Goal: Transaction & Acquisition: Purchase product/service

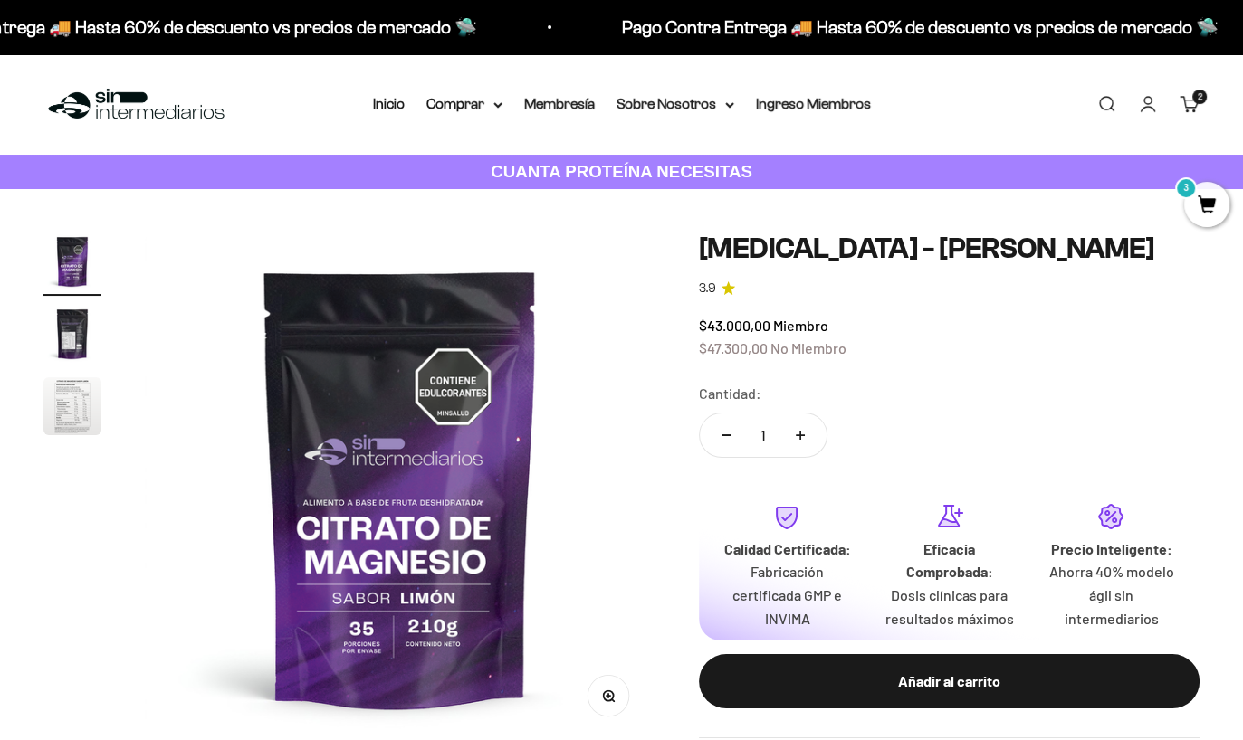
click at [1187, 101] on link "Carrito 2 artículos 2" at bounding box center [1189, 104] width 20 height 20
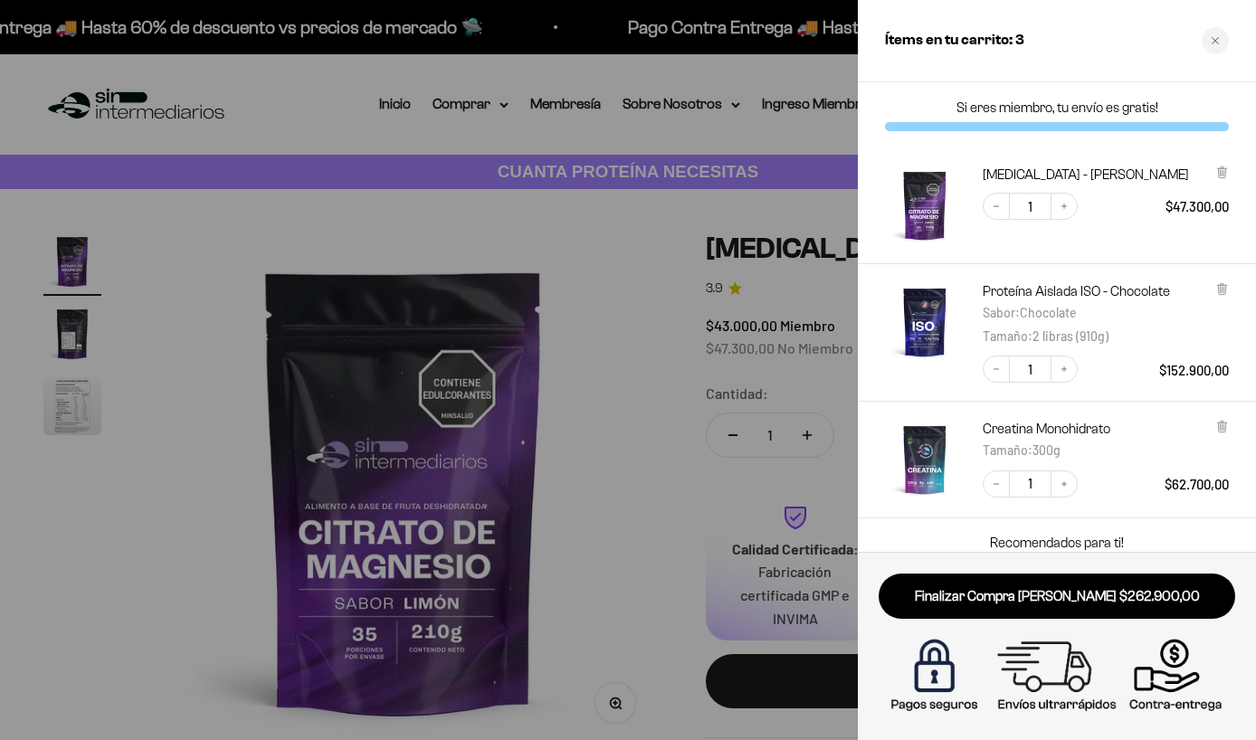
scroll to position [123, 0]
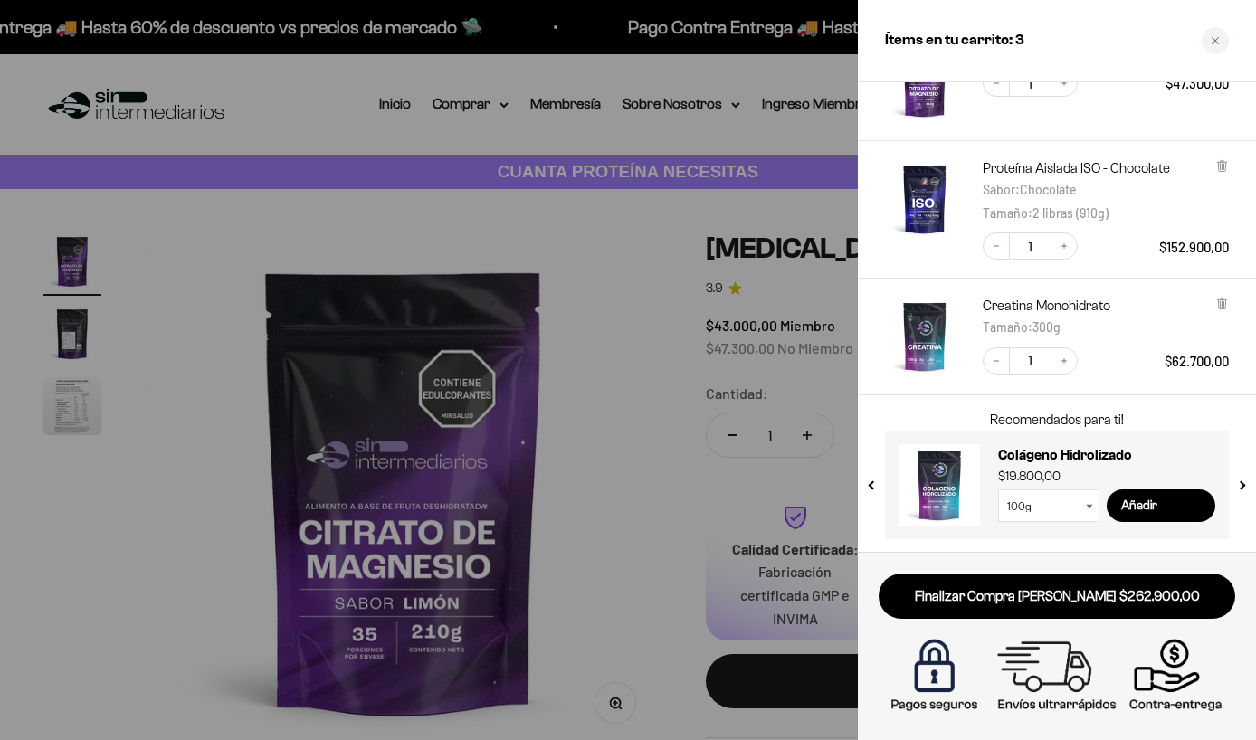
click at [1094, 501] on select "100g 300g" at bounding box center [1048, 506] width 101 height 33
click at [998, 490] on select "100g 300g" at bounding box center [1048, 506] width 101 height 33
click at [1152, 508] on input "Añadir" at bounding box center [1161, 506] width 109 height 33
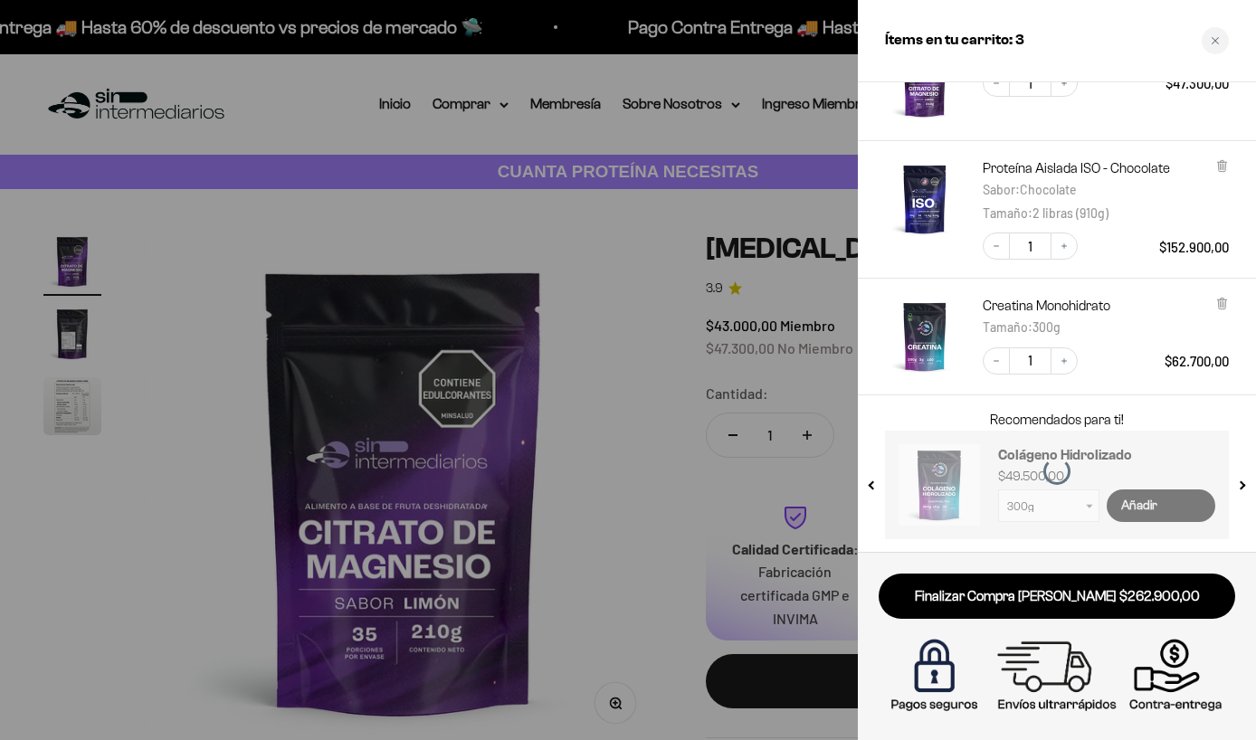
select select "42749434200273"
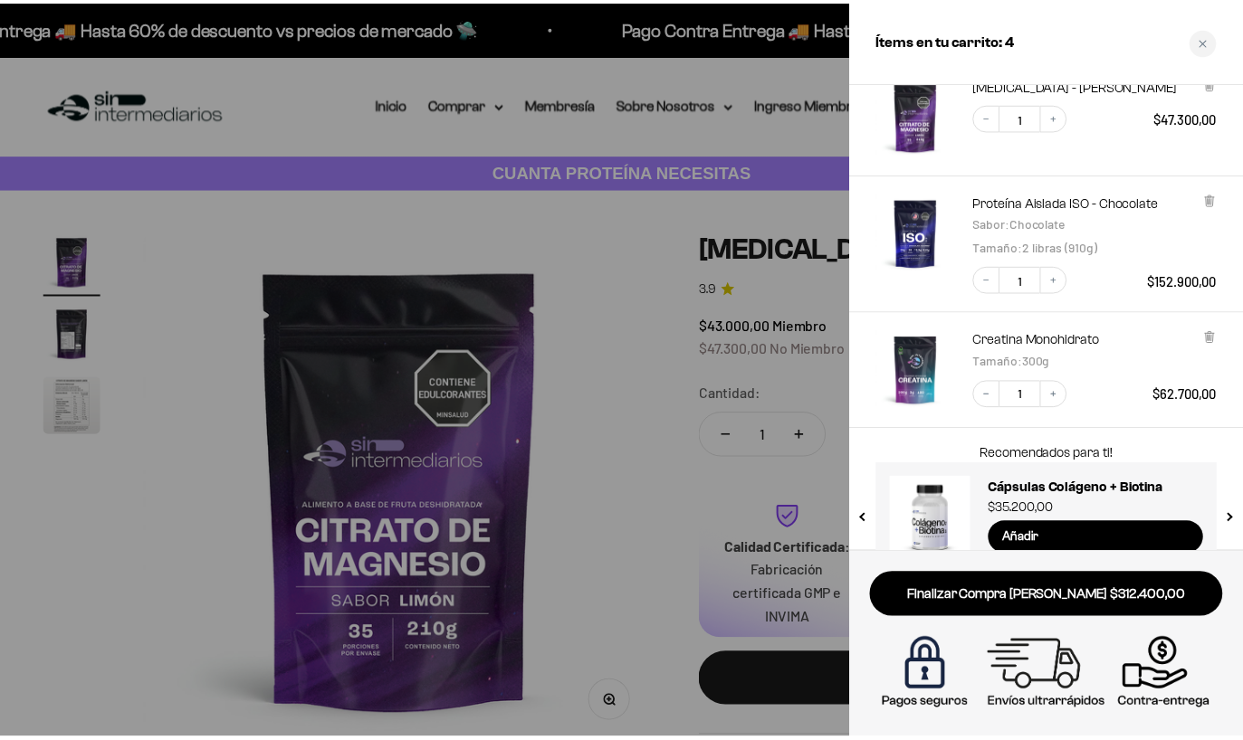
scroll to position [0, 0]
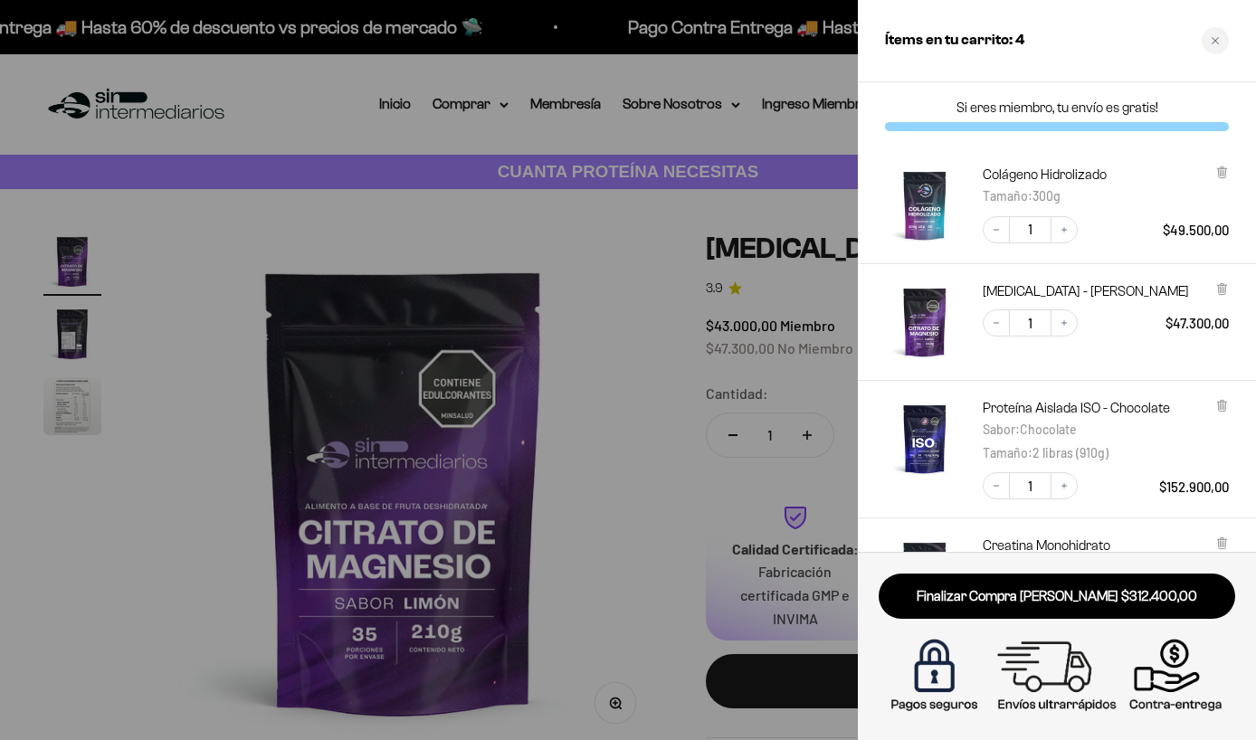
click at [402, 110] on div at bounding box center [628, 370] width 1256 height 740
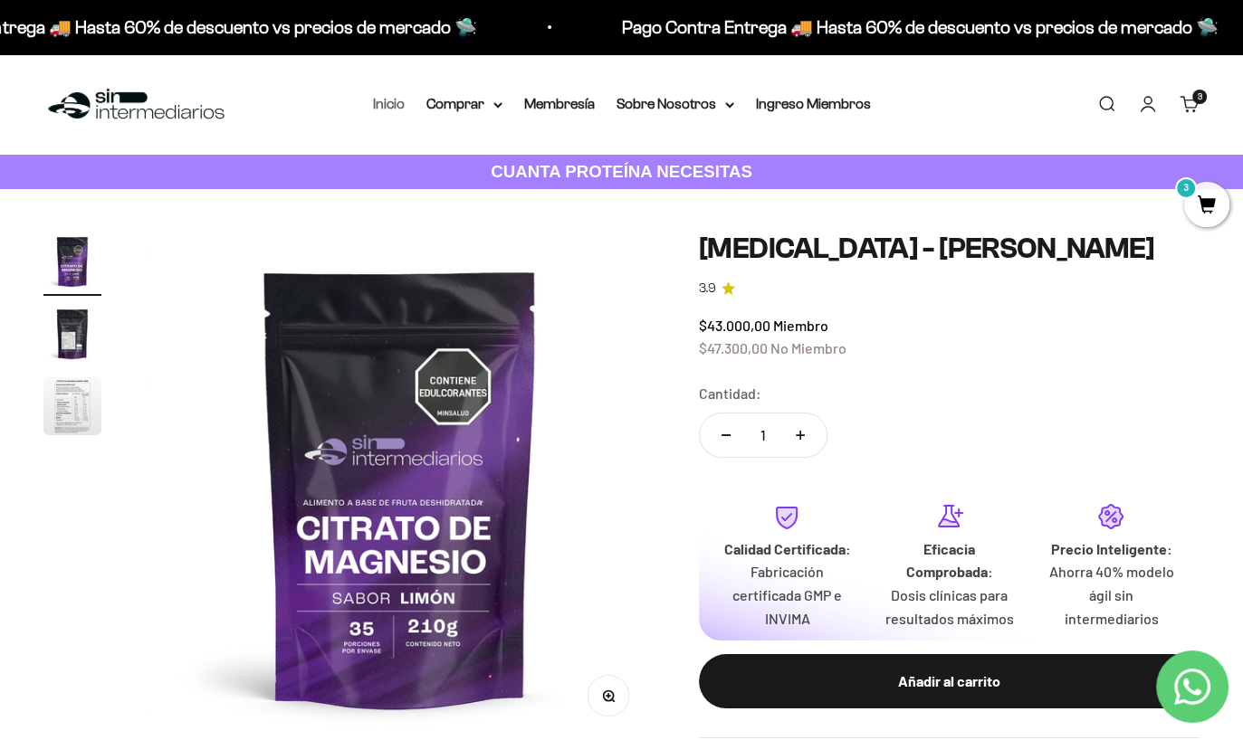
click at [397, 102] on link "Inicio" at bounding box center [389, 103] width 32 height 15
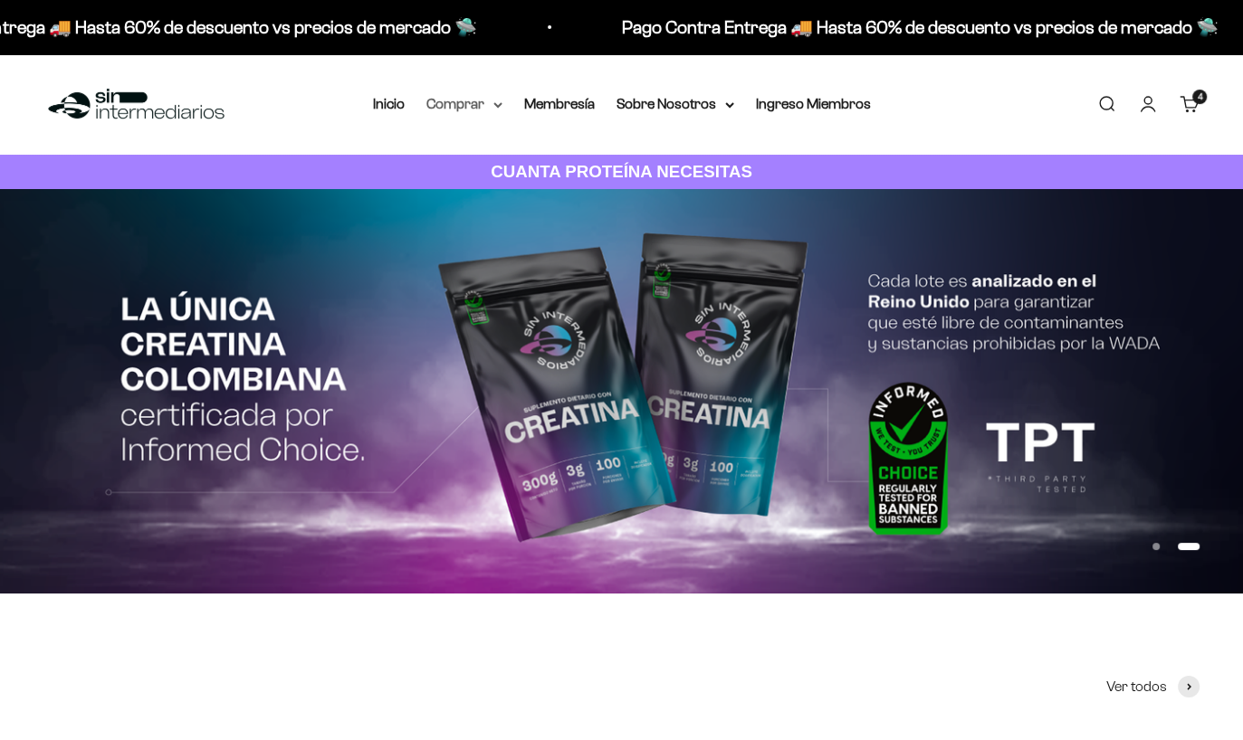
click at [500, 104] on icon at bounding box center [497, 105] width 7 height 4
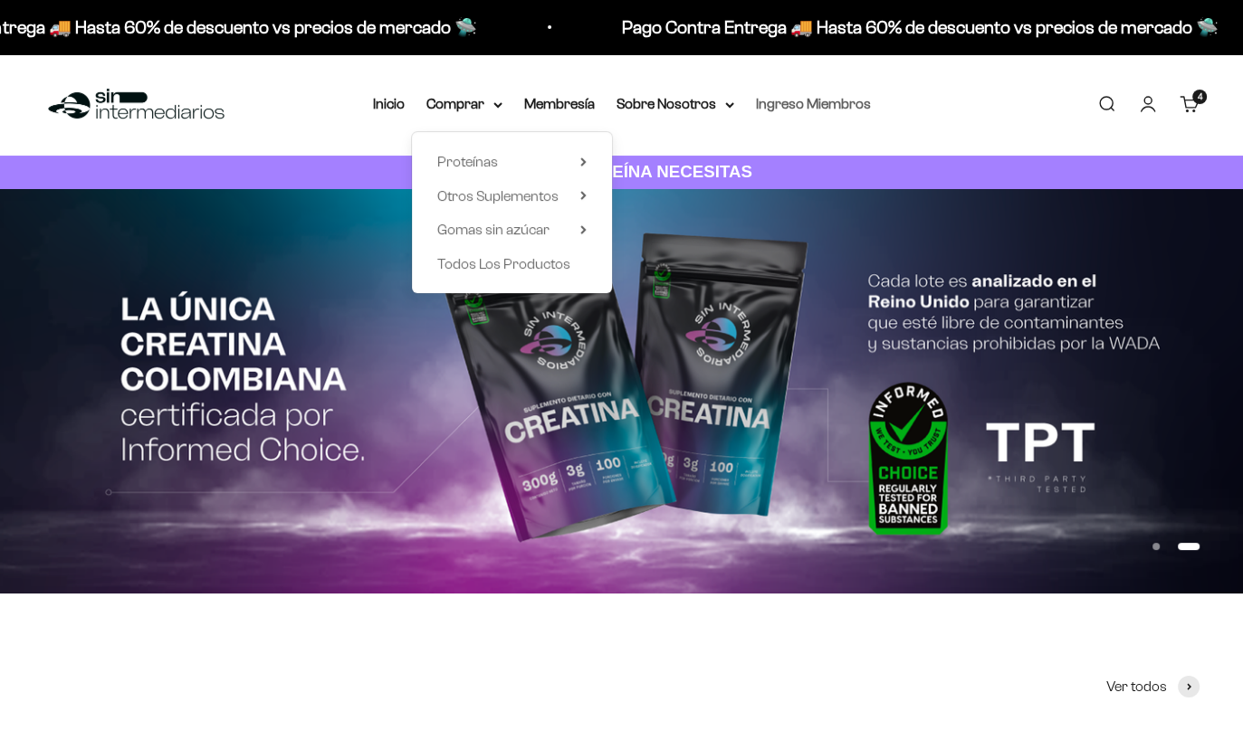
click at [808, 100] on link "Ingreso Miembros" at bounding box center [813, 103] width 115 height 15
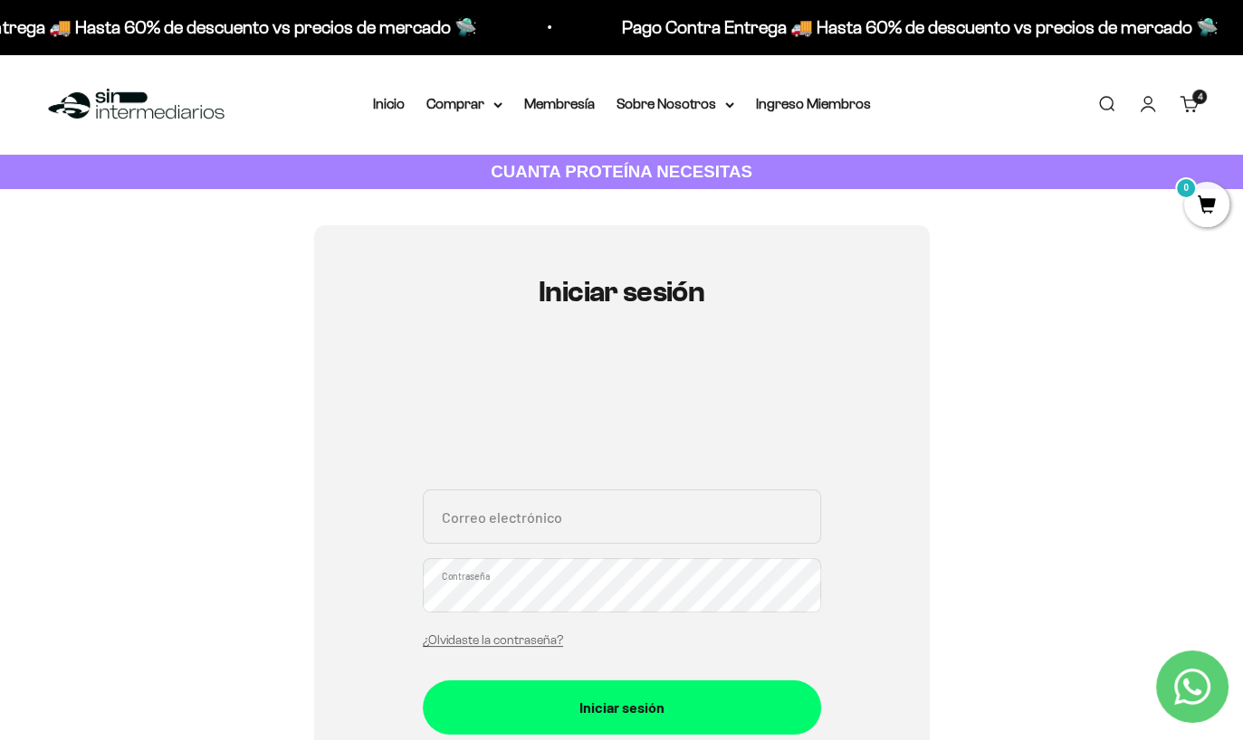
click at [567, 520] on input "Correo electrónico" at bounding box center [622, 517] width 398 height 54
type input "dfmaringallon@hotmail.com"
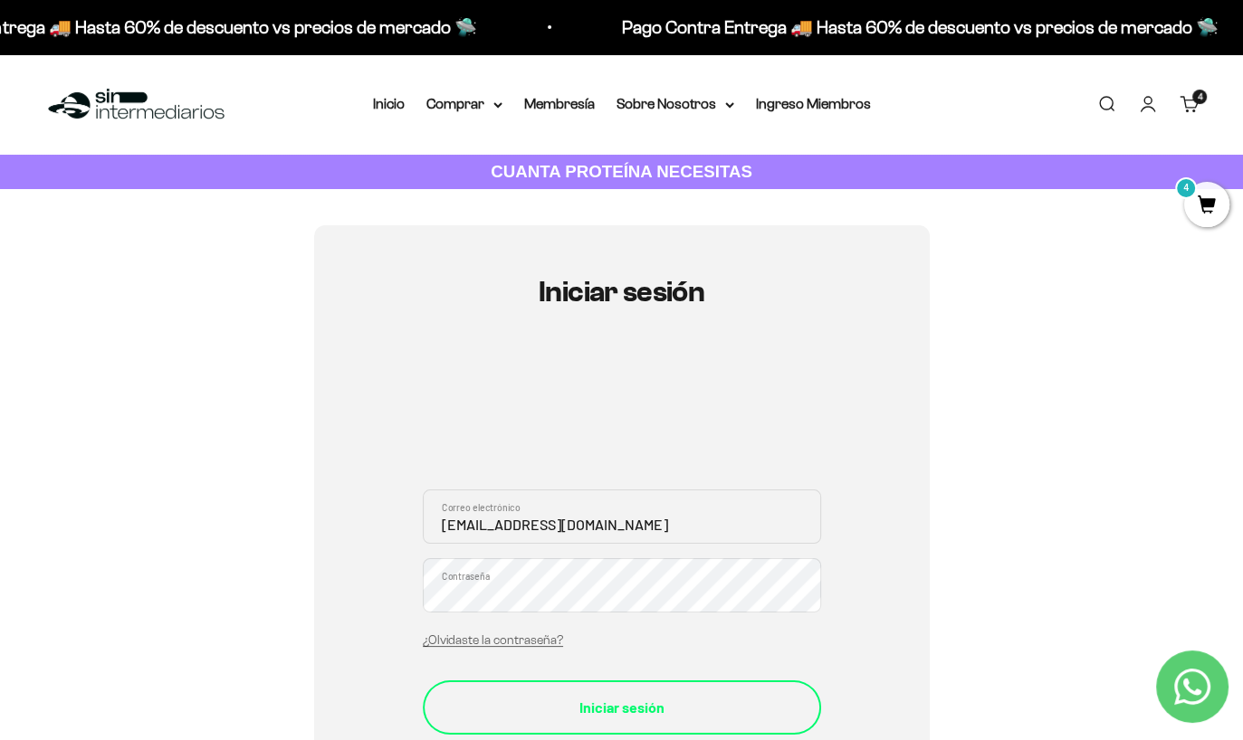
click at [610, 712] on div "Iniciar sesión" at bounding box center [622, 708] width 326 height 24
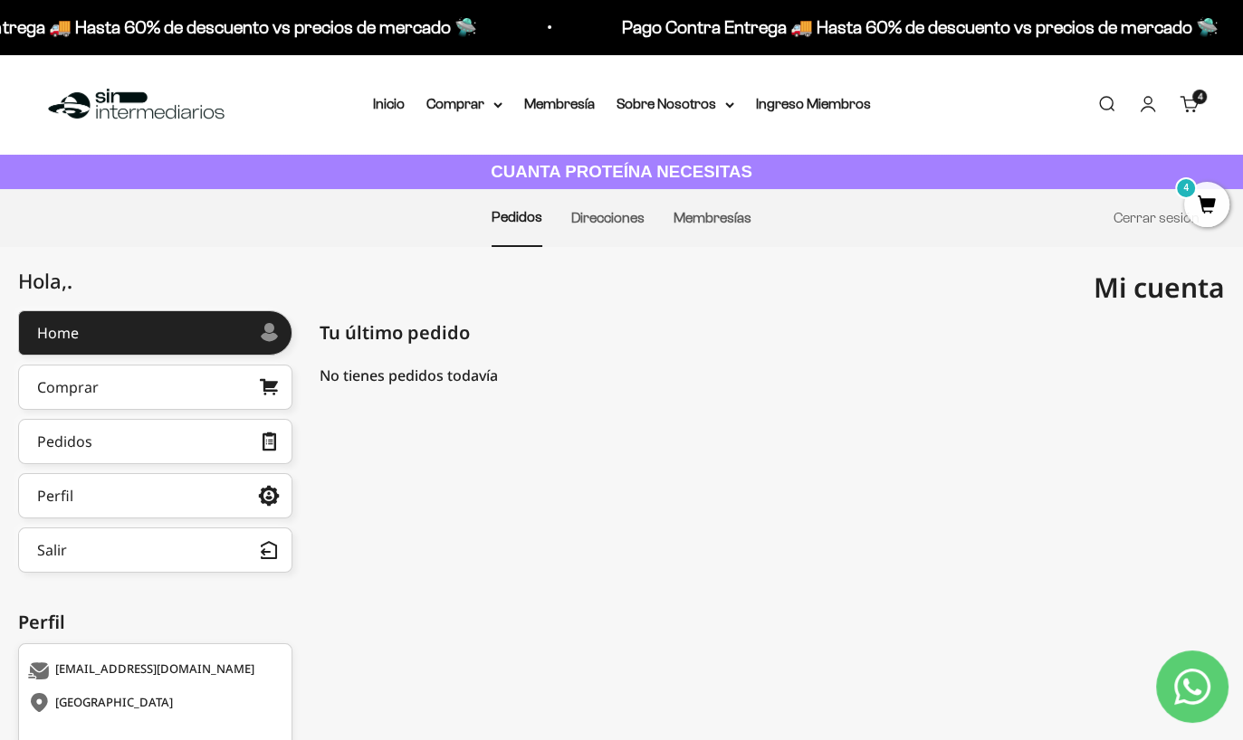
click at [691, 532] on div "Colombia dfmaringallon@hotmail.com Tu último pedido Pedidos Mostrando 0 Pedidos…" at bounding box center [771, 577] width 905 height 535
click at [1214, 199] on span "4" at bounding box center [1206, 204] width 45 height 45
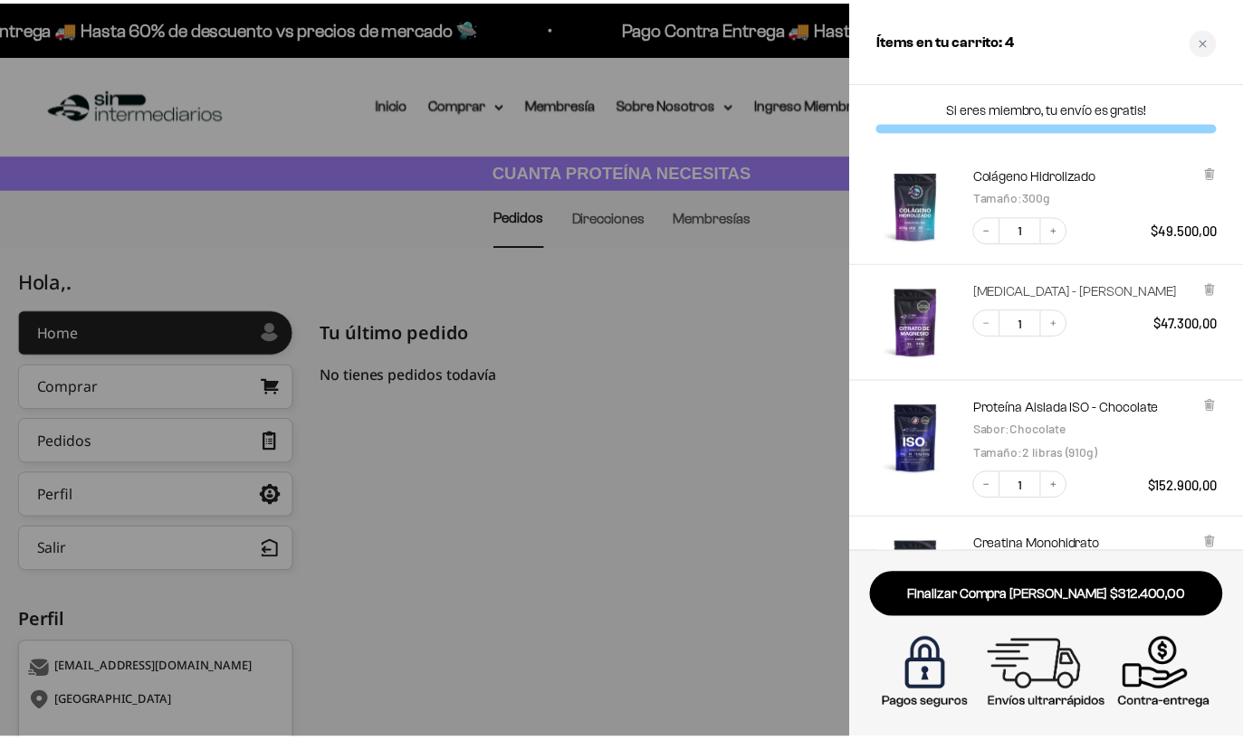
scroll to position [240, 0]
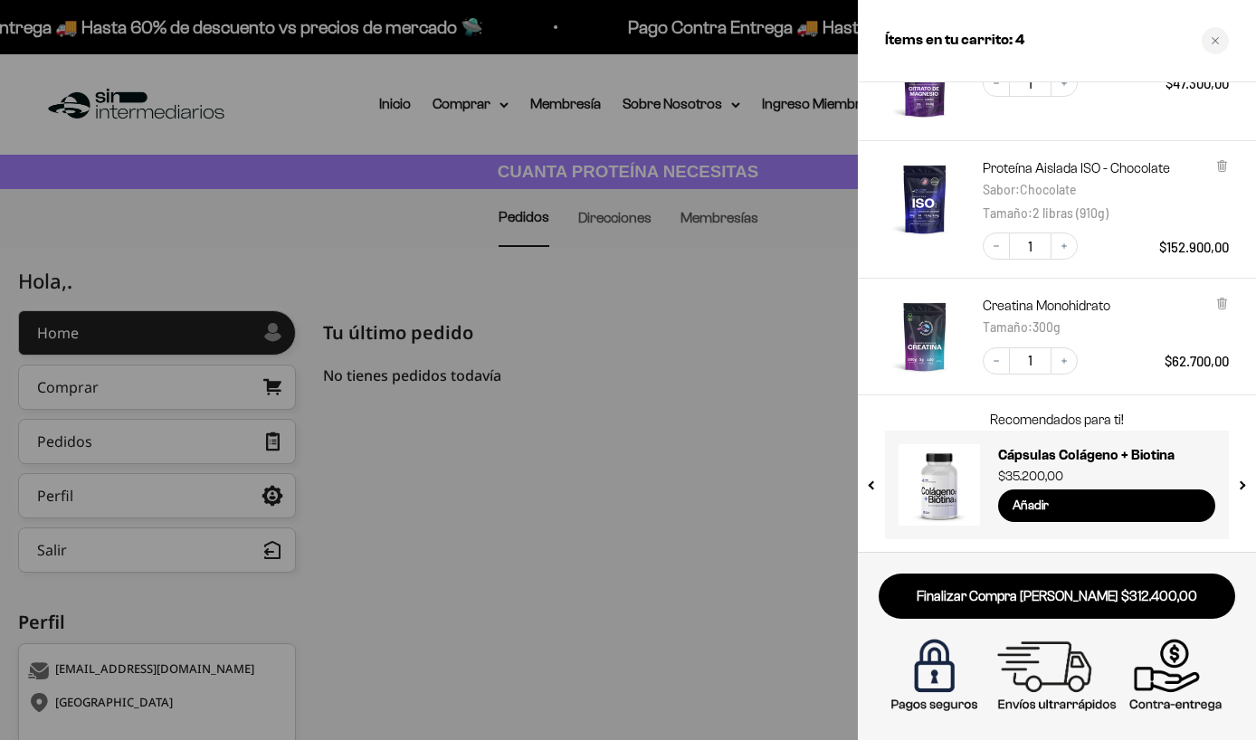
click at [679, 386] on div at bounding box center [628, 370] width 1256 height 740
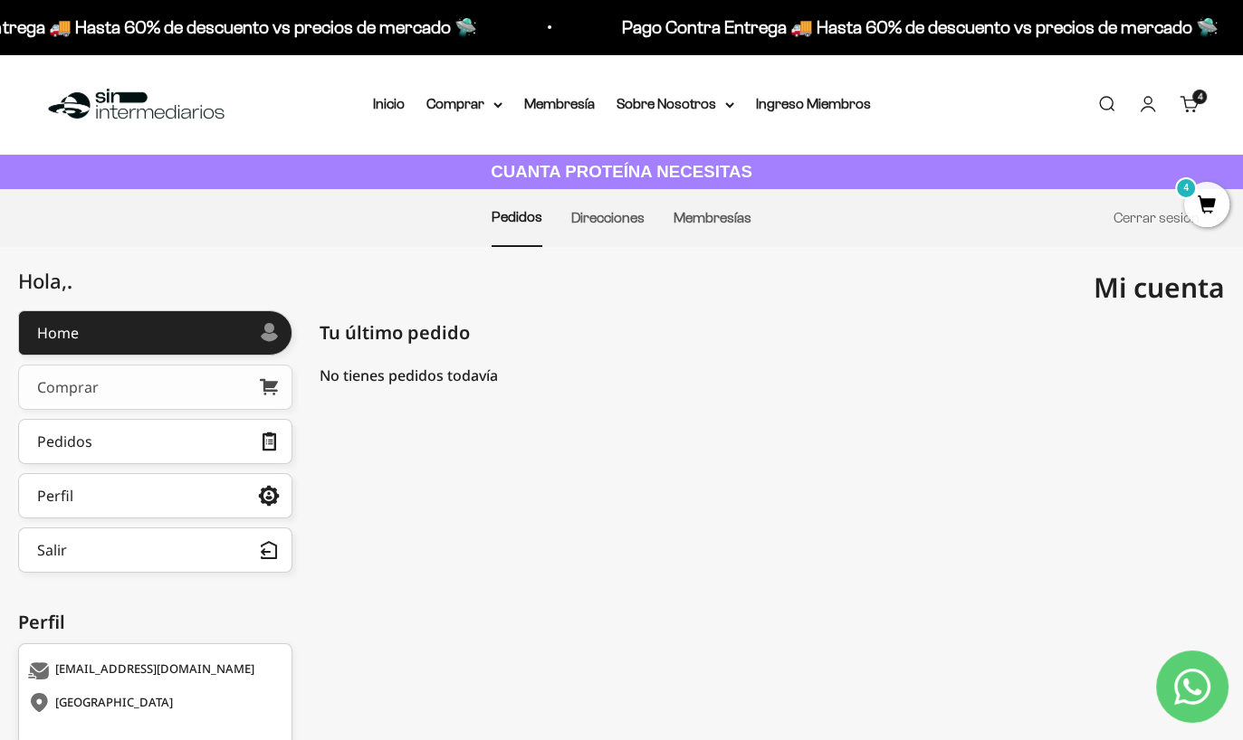
click at [117, 389] on link "Comprar" at bounding box center [155, 387] width 274 height 45
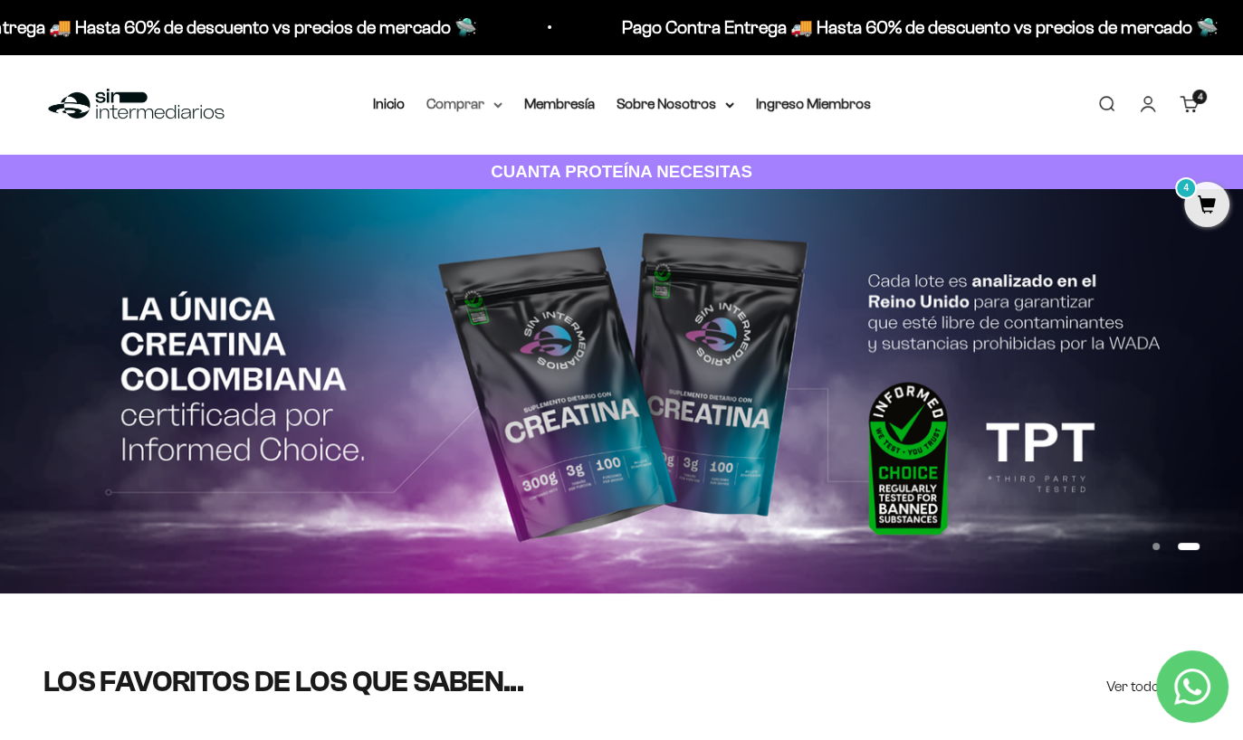
click at [490, 97] on summary "Comprar" at bounding box center [464, 104] width 76 height 24
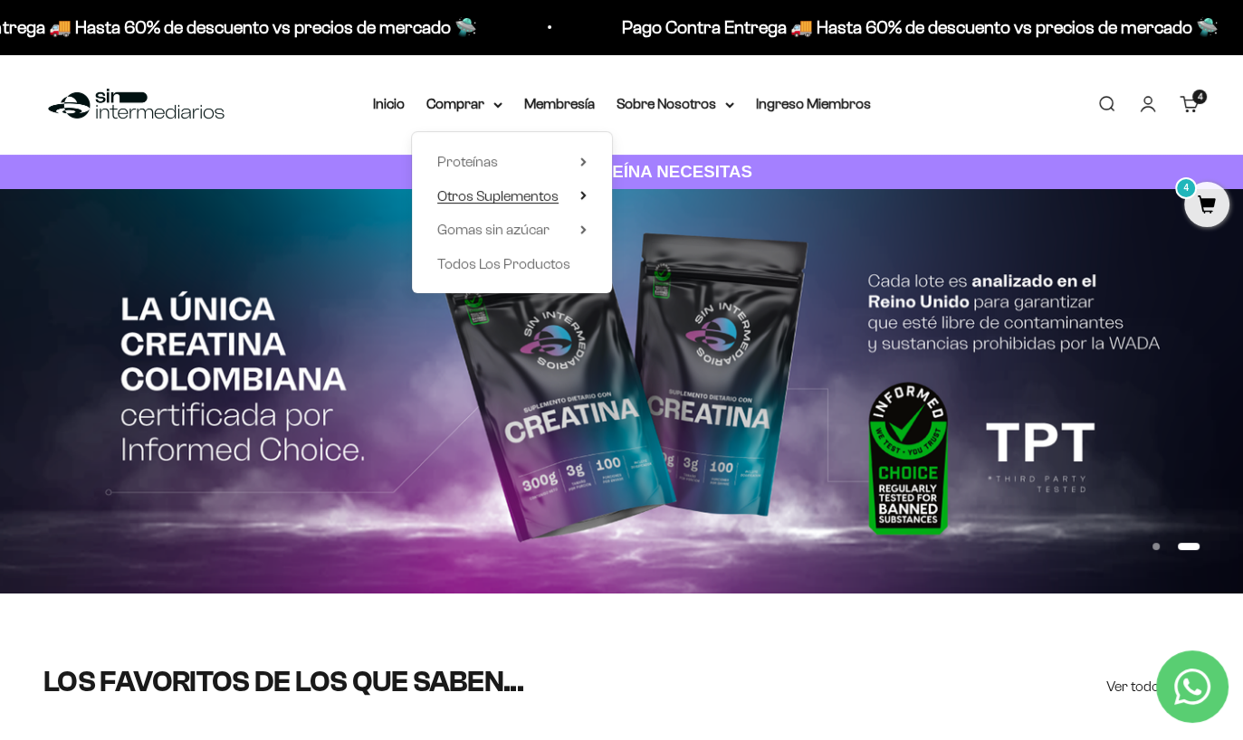
click at [518, 200] on span "Otros Suplementos" at bounding box center [497, 195] width 121 height 15
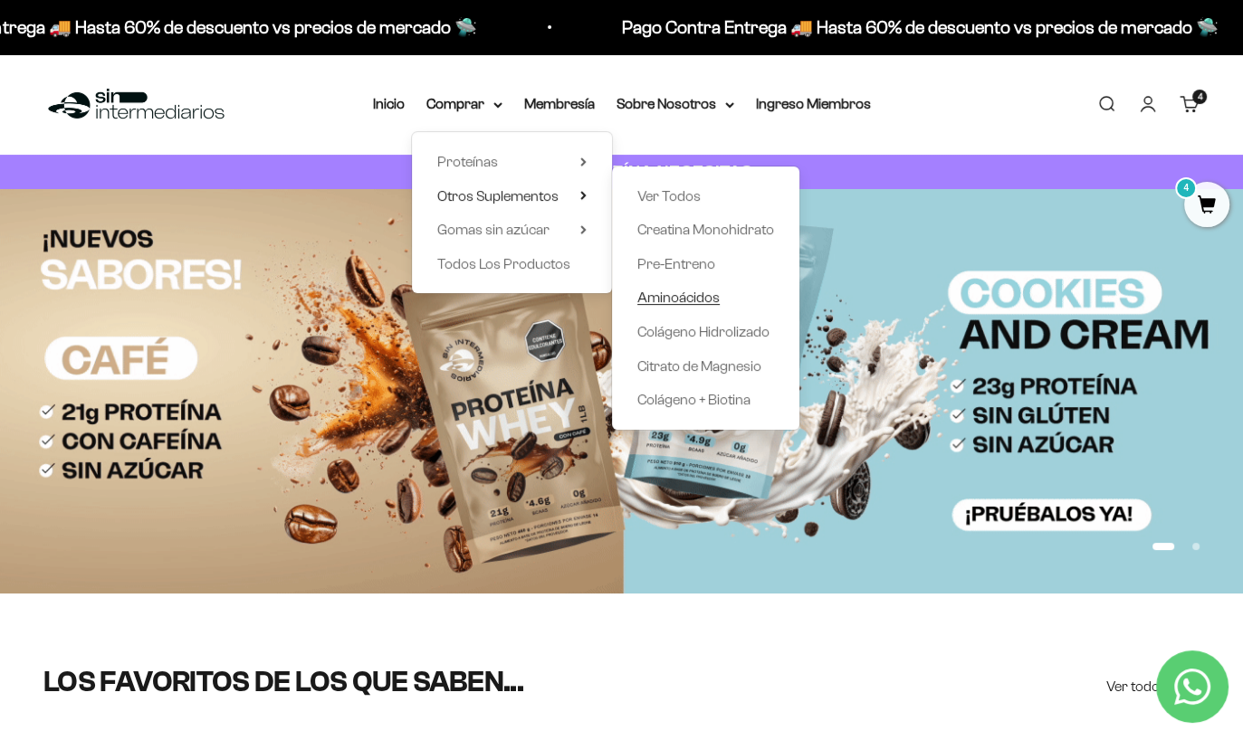
click at [687, 302] on span "Aminoácidos" at bounding box center [678, 297] width 82 height 15
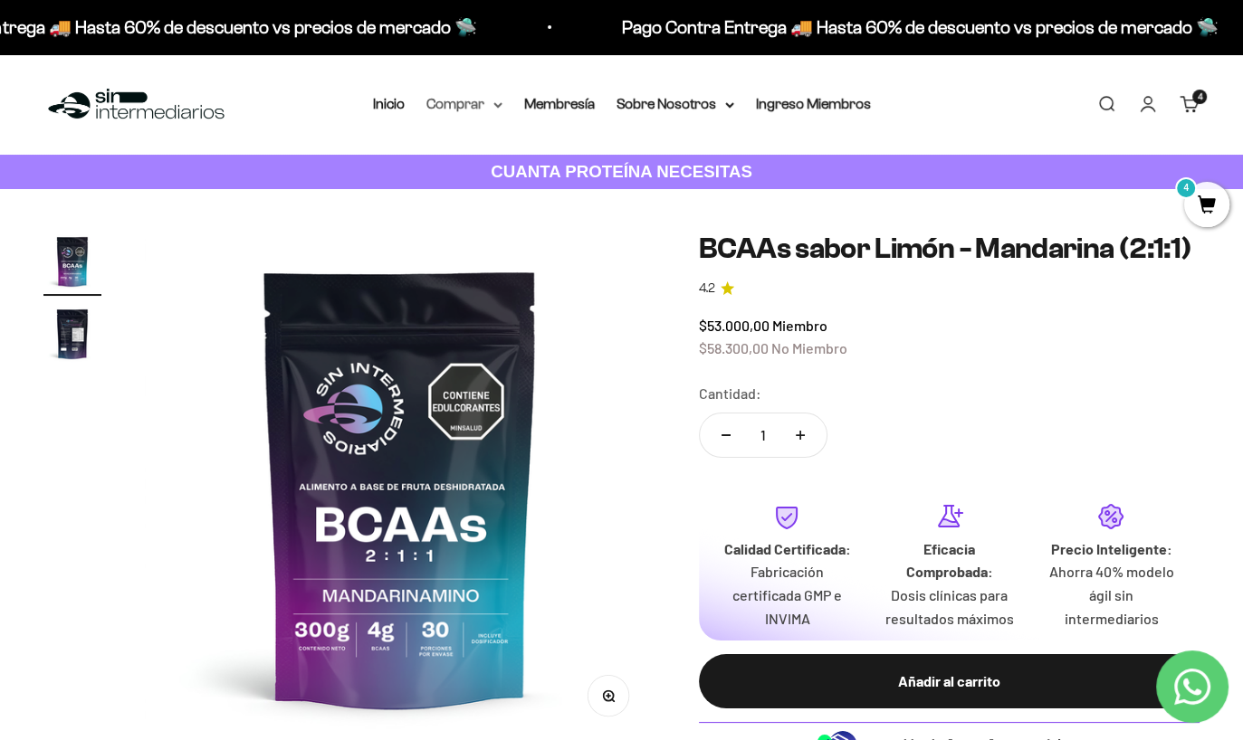
click at [479, 100] on summary "Comprar" at bounding box center [464, 104] width 76 height 24
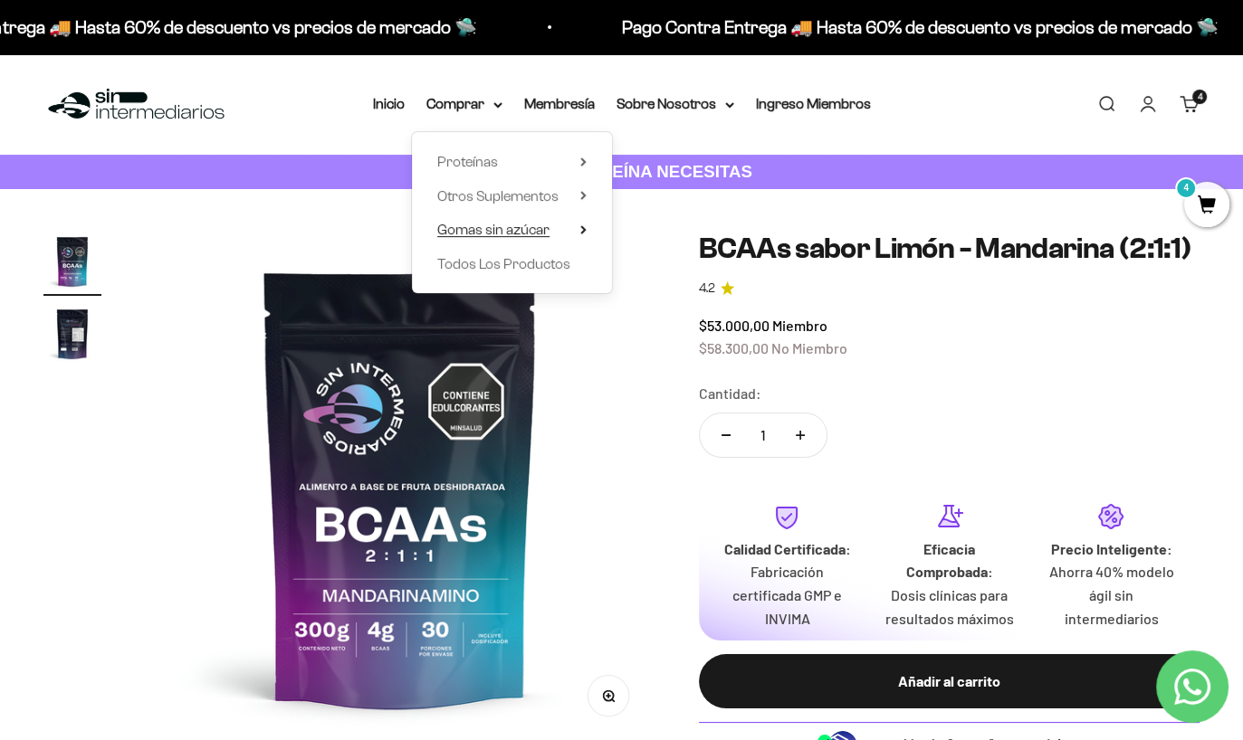
click at [477, 233] on span "Gomas sin azúcar" at bounding box center [493, 229] width 112 height 15
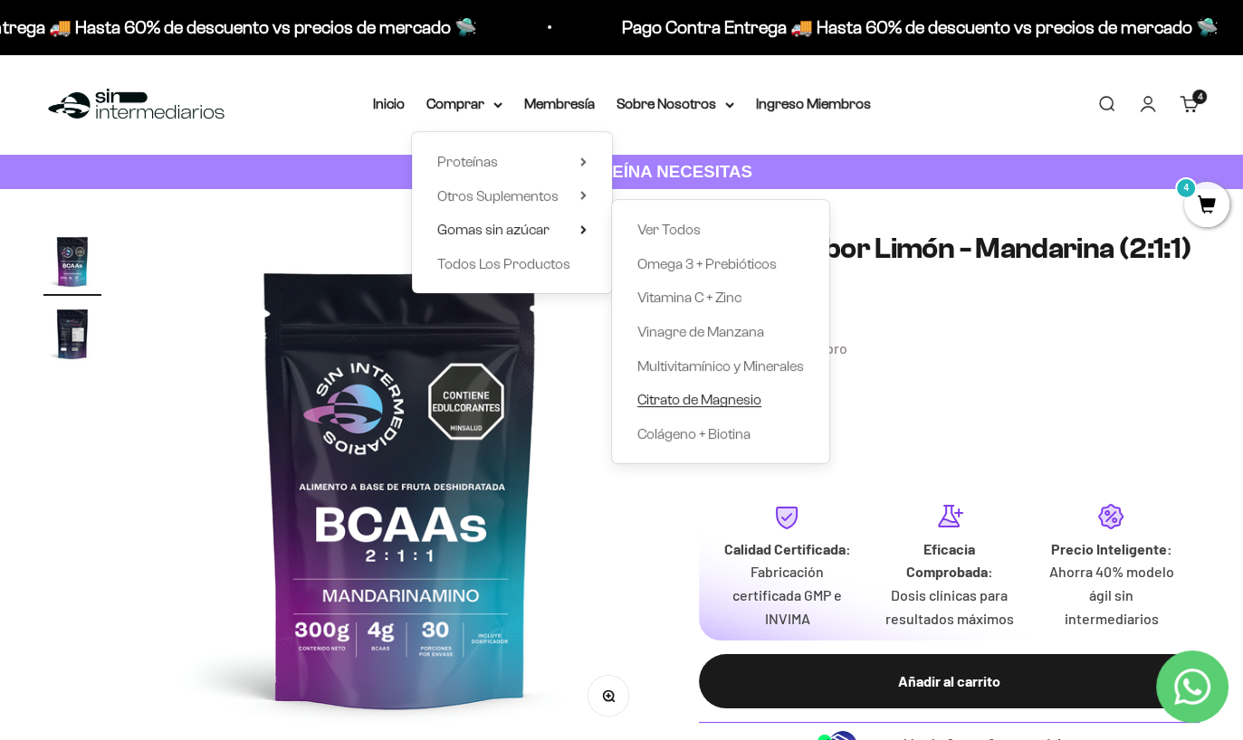
click at [702, 395] on span "Citrato de Magnesio" at bounding box center [699, 399] width 124 height 15
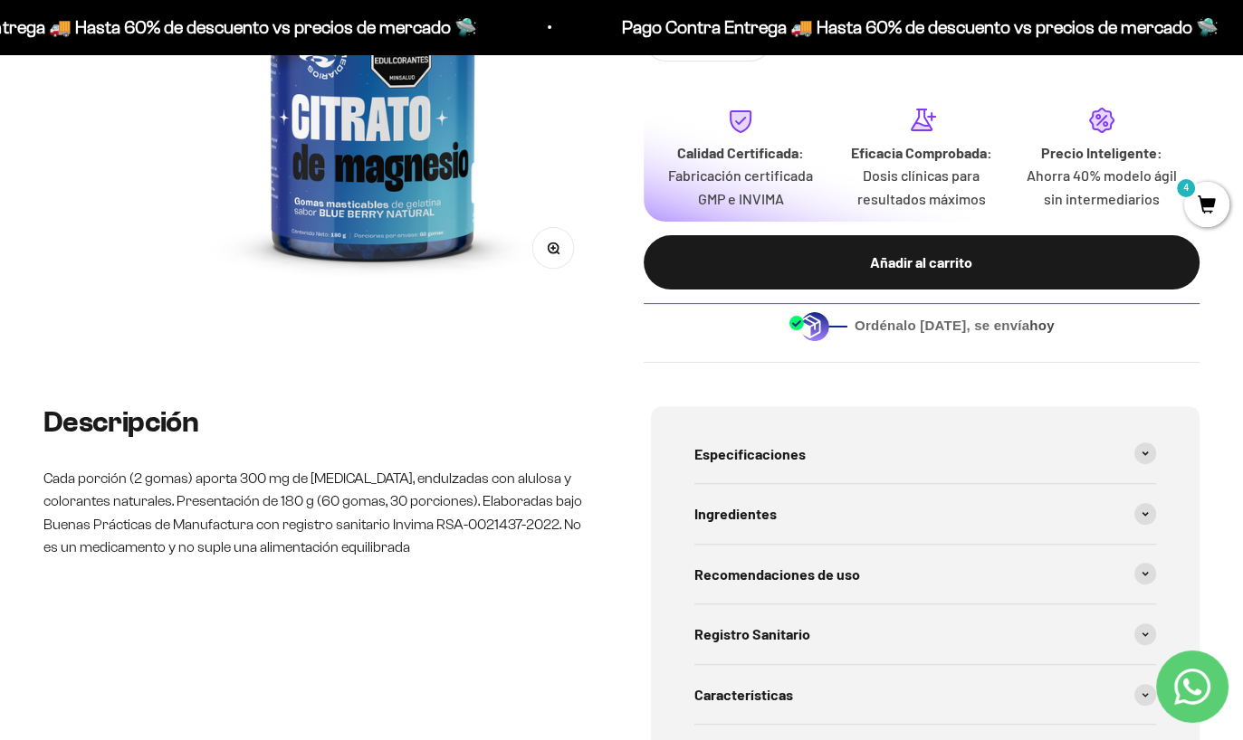
scroll to position [394, 0]
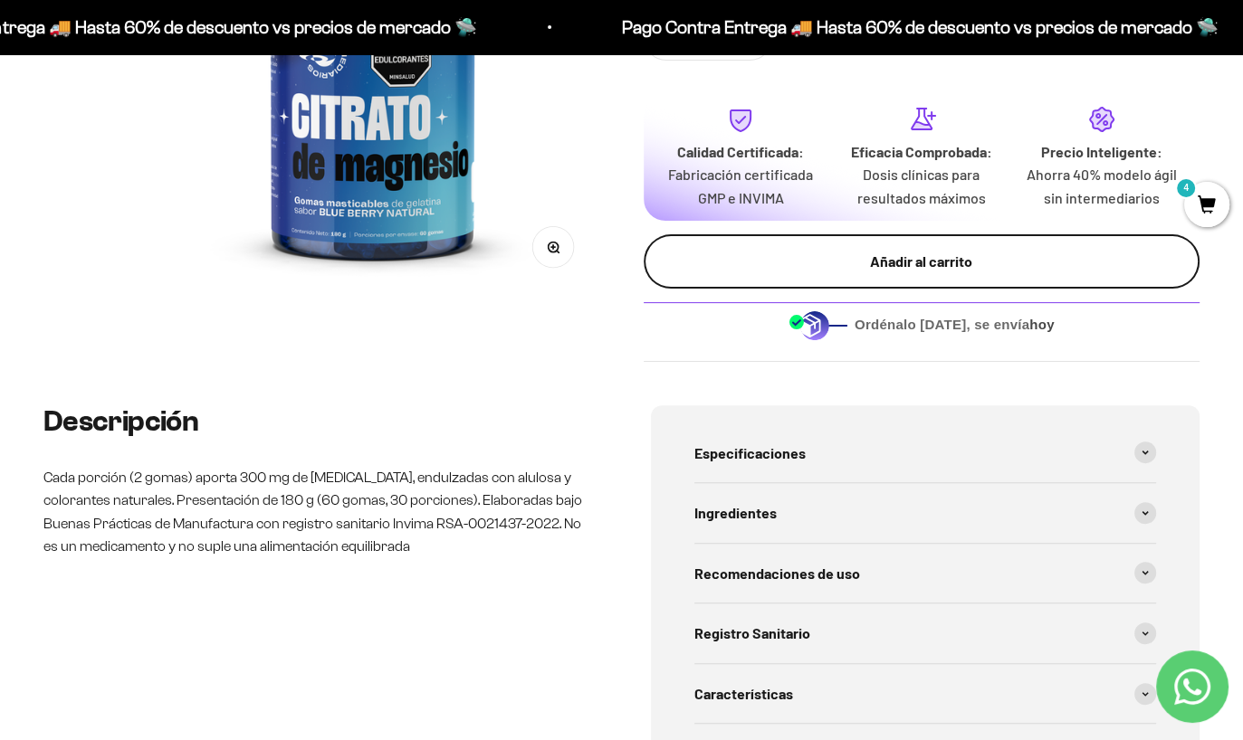
click at [902, 264] on div "Añadir al carrito" at bounding box center [922, 262] width 484 height 24
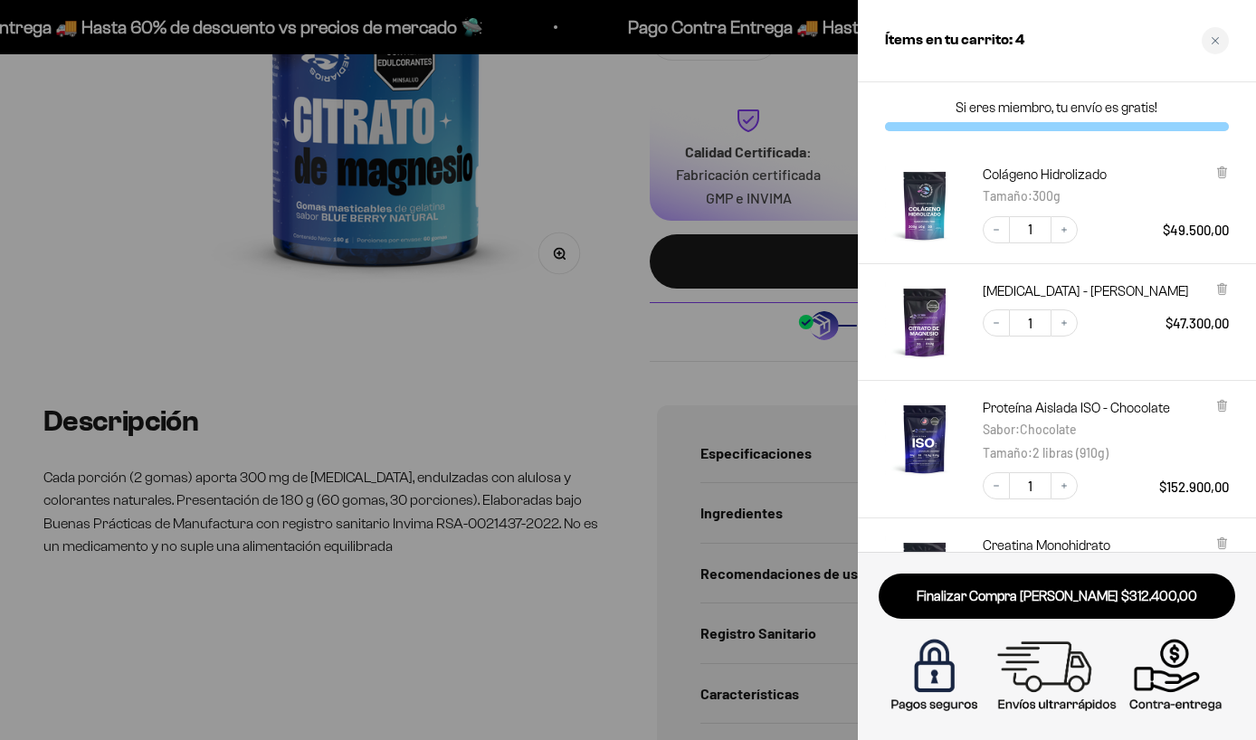
click at [547, 393] on div at bounding box center [628, 370] width 1256 height 740
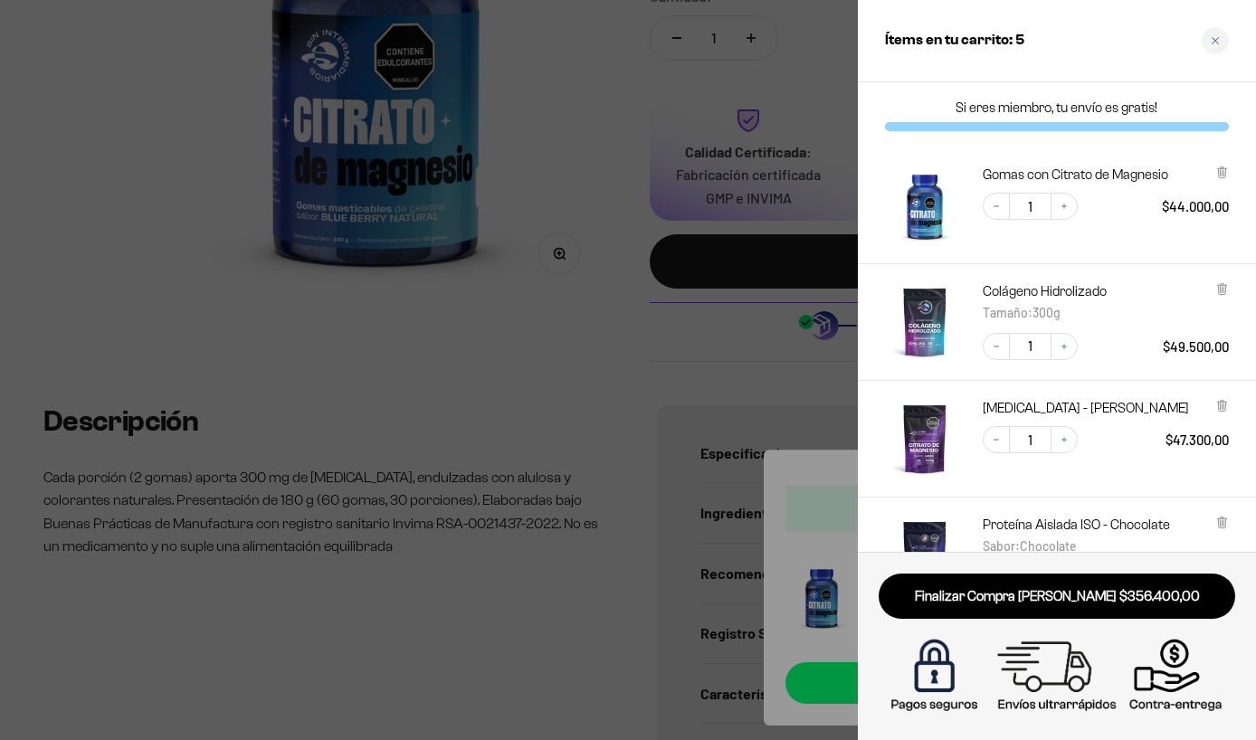
click at [547, 393] on div at bounding box center [628, 370] width 1256 height 740
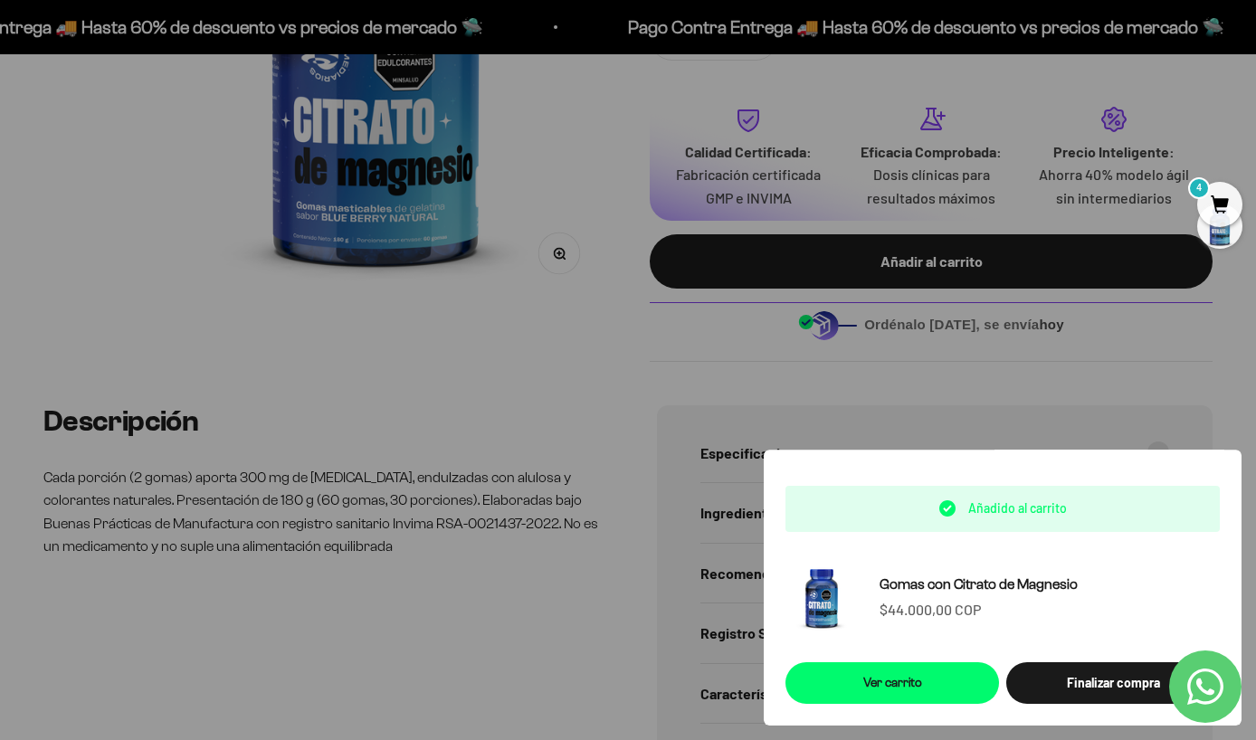
click at [547, 393] on div at bounding box center [628, 370] width 1256 height 740
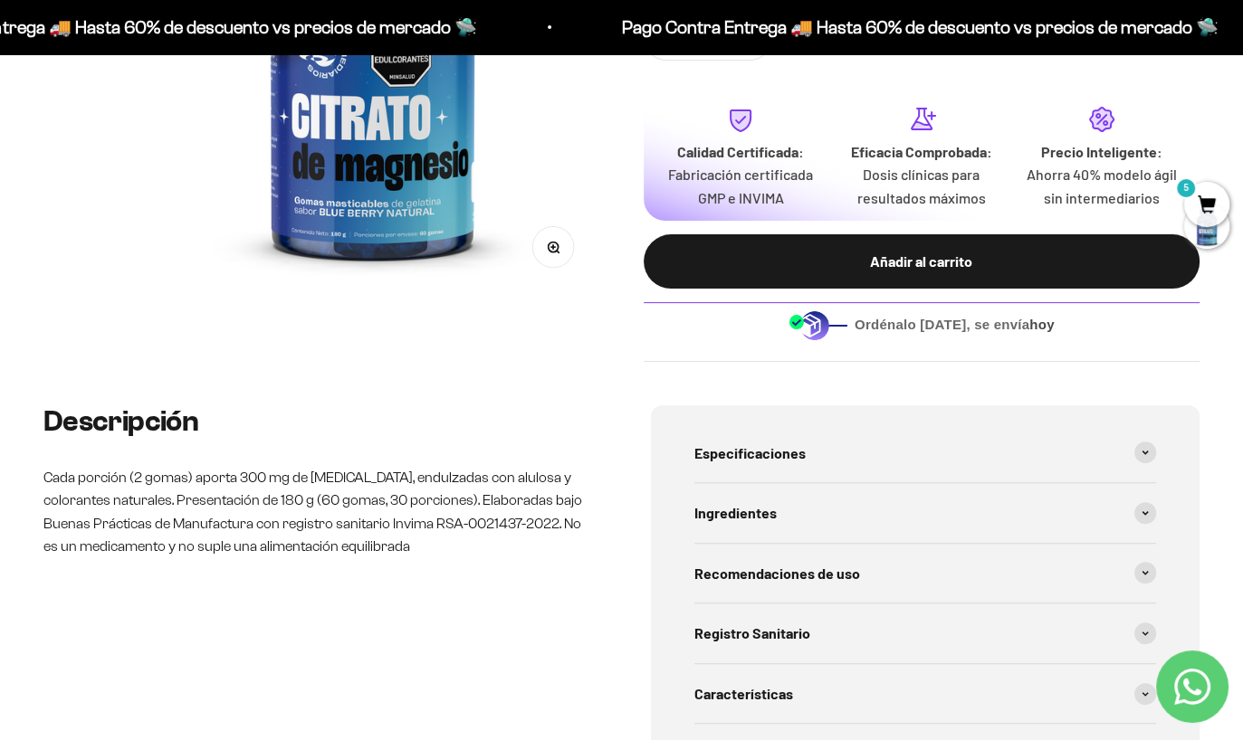
scroll to position [0, 0]
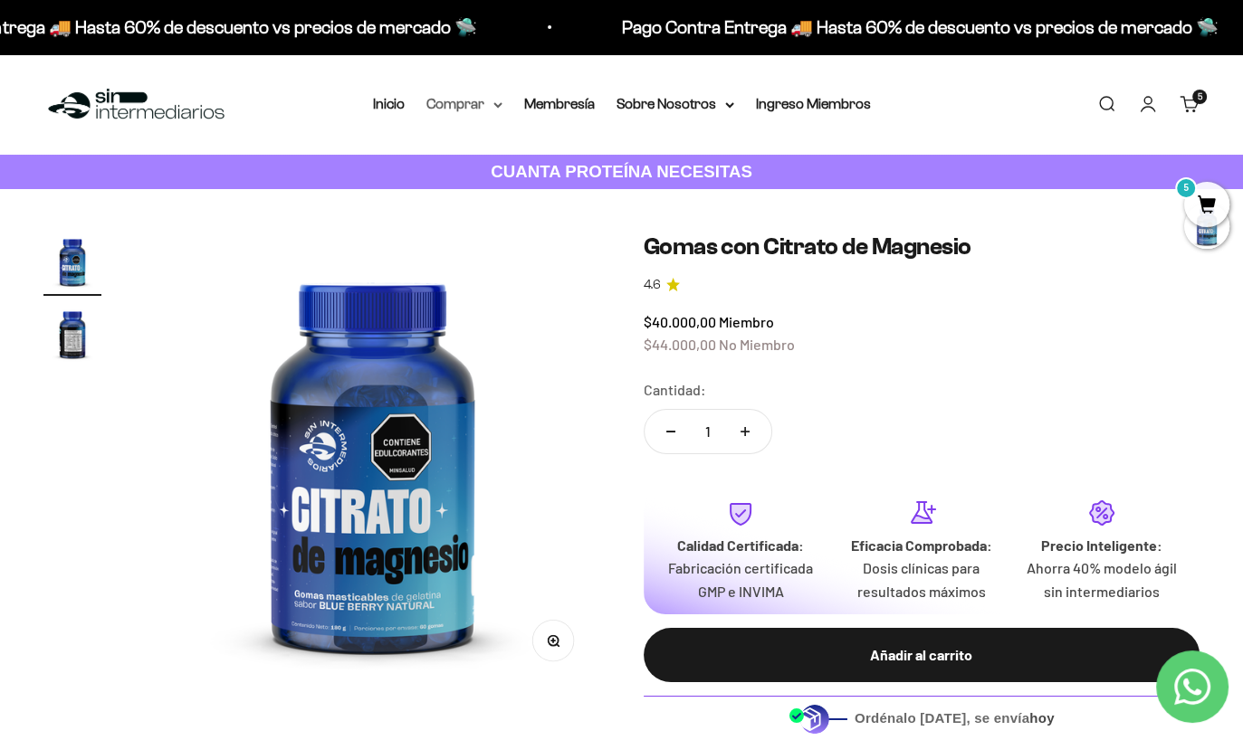
click at [488, 105] on summary "Comprar" at bounding box center [464, 104] width 76 height 24
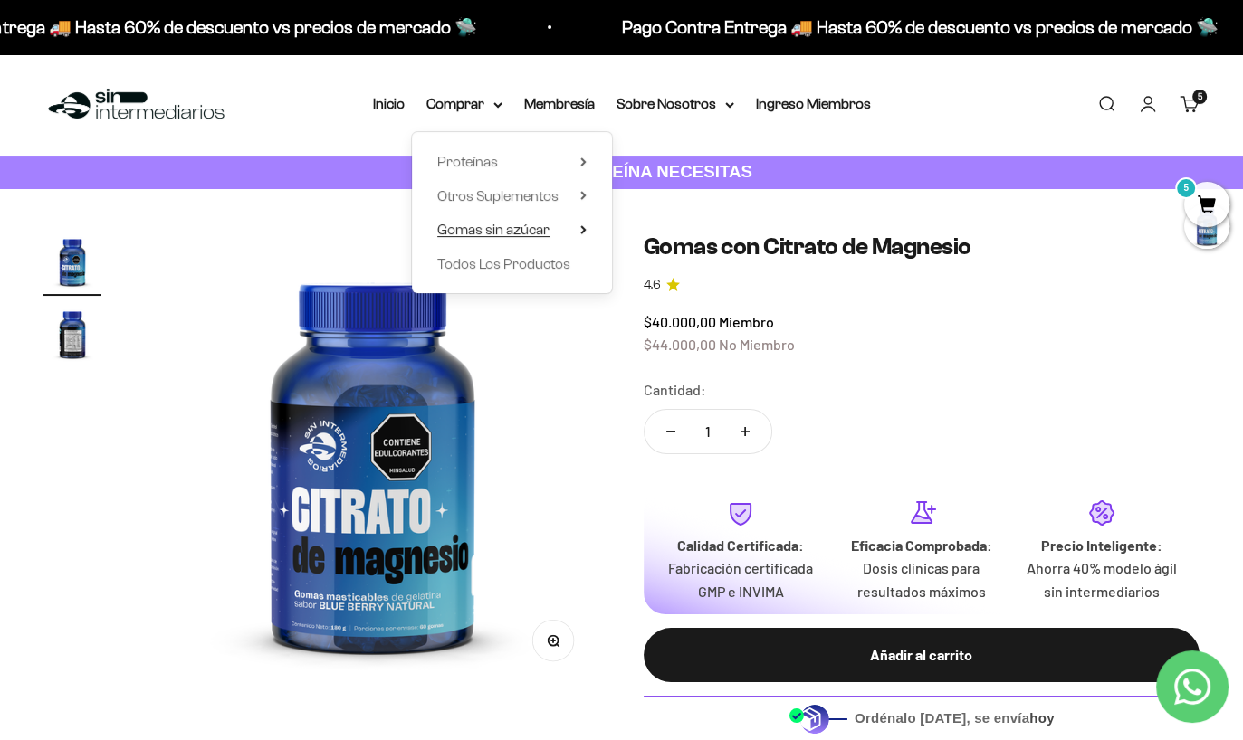
click at [544, 225] on span "Gomas sin azúcar" at bounding box center [493, 229] width 112 height 15
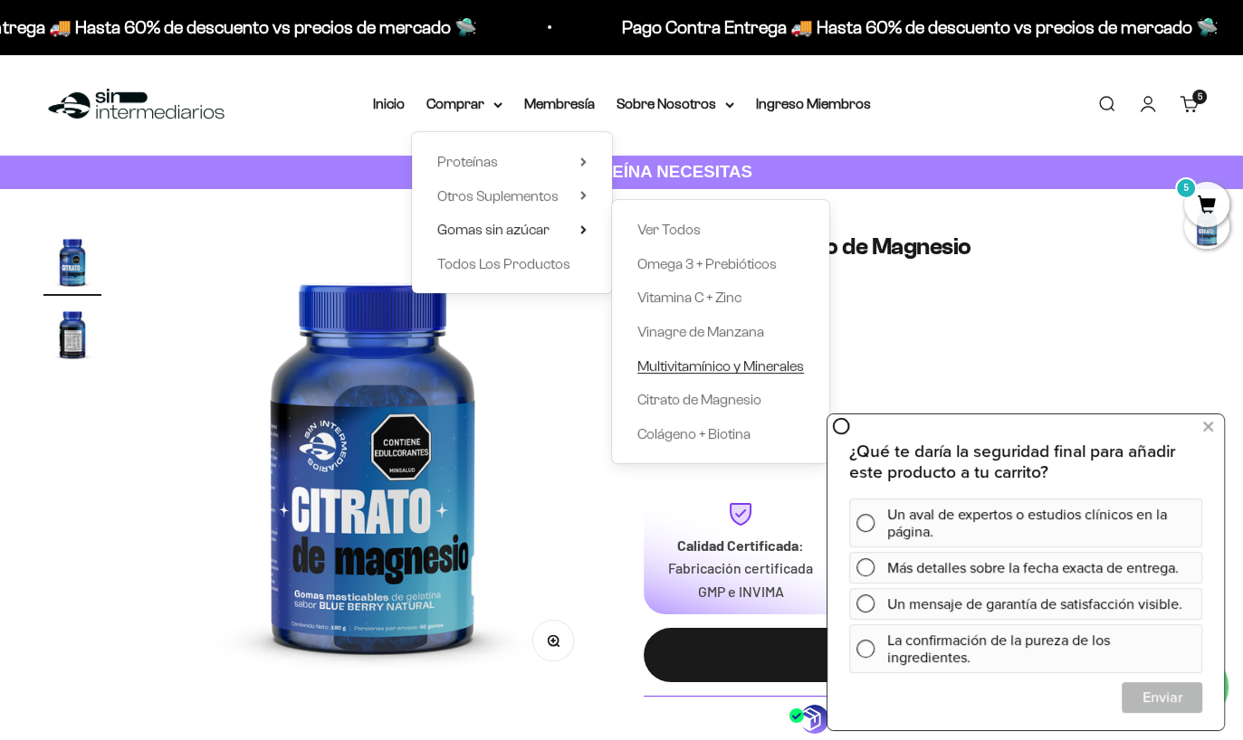
click at [719, 363] on span "Multivitamínico y Minerales" at bounding box center [720, 365] width 167 height 15
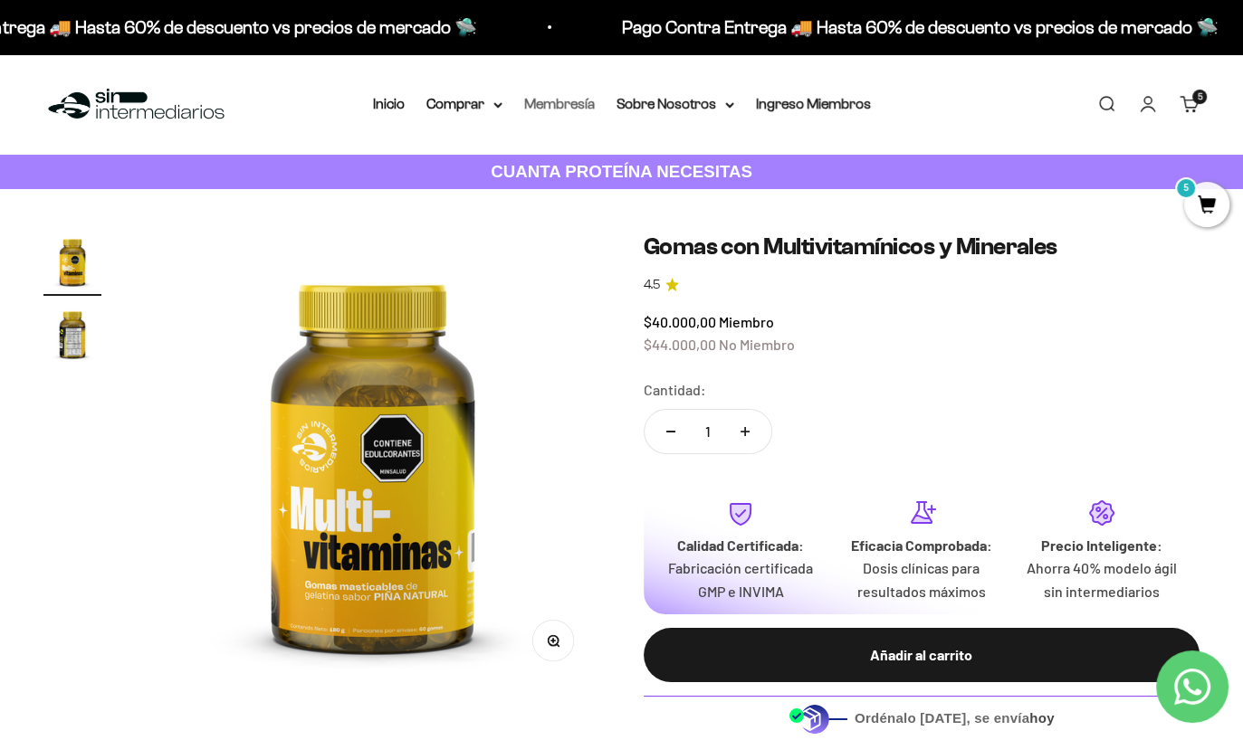
click at [565, 100] on link "Membresía" at bounding box center [559, 103] width 71 height 15
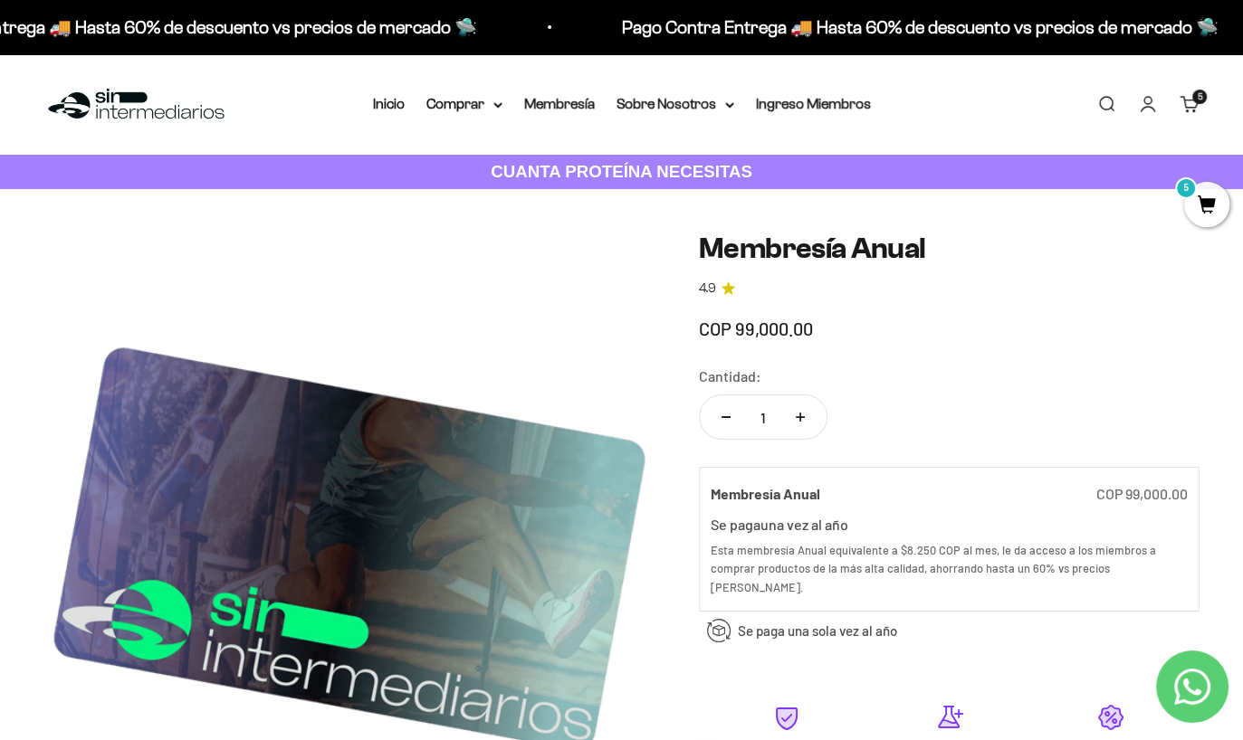
click at [1198, 102] on cart-count "5 artículos 5" at bounding box center [1199, 97] width 14 height 14
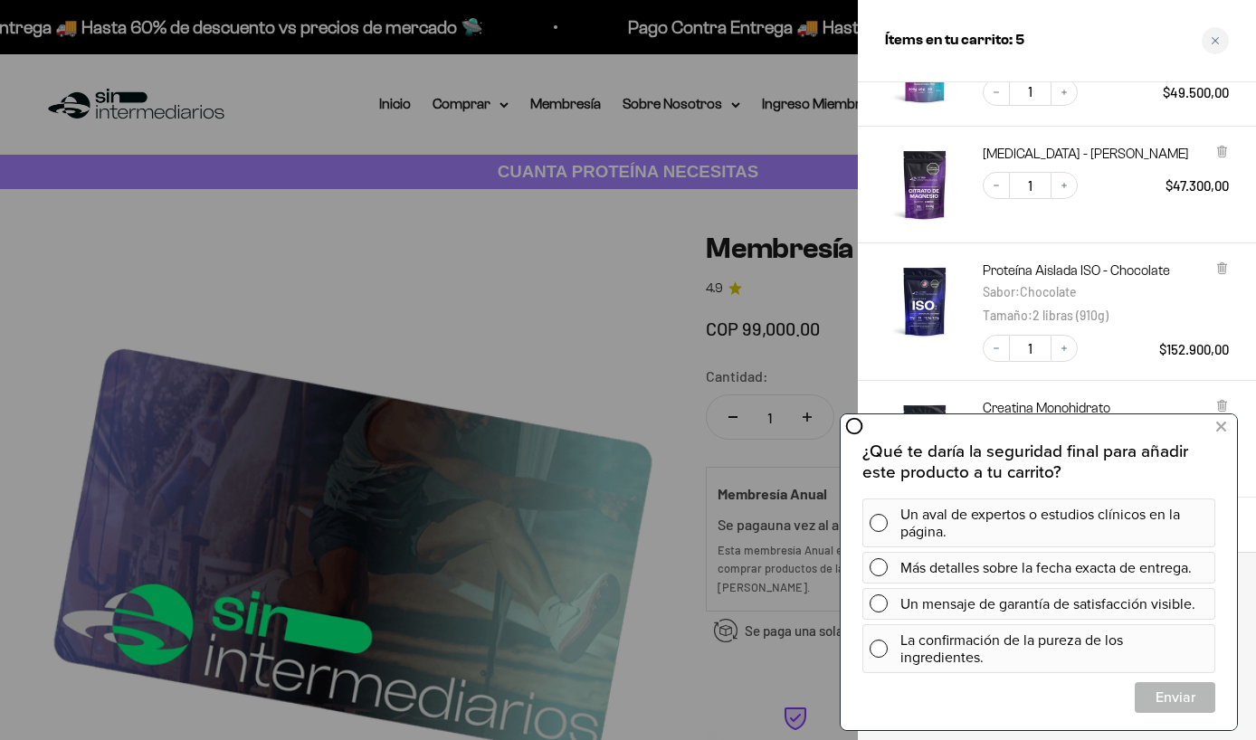
scroll to position [229, 0]
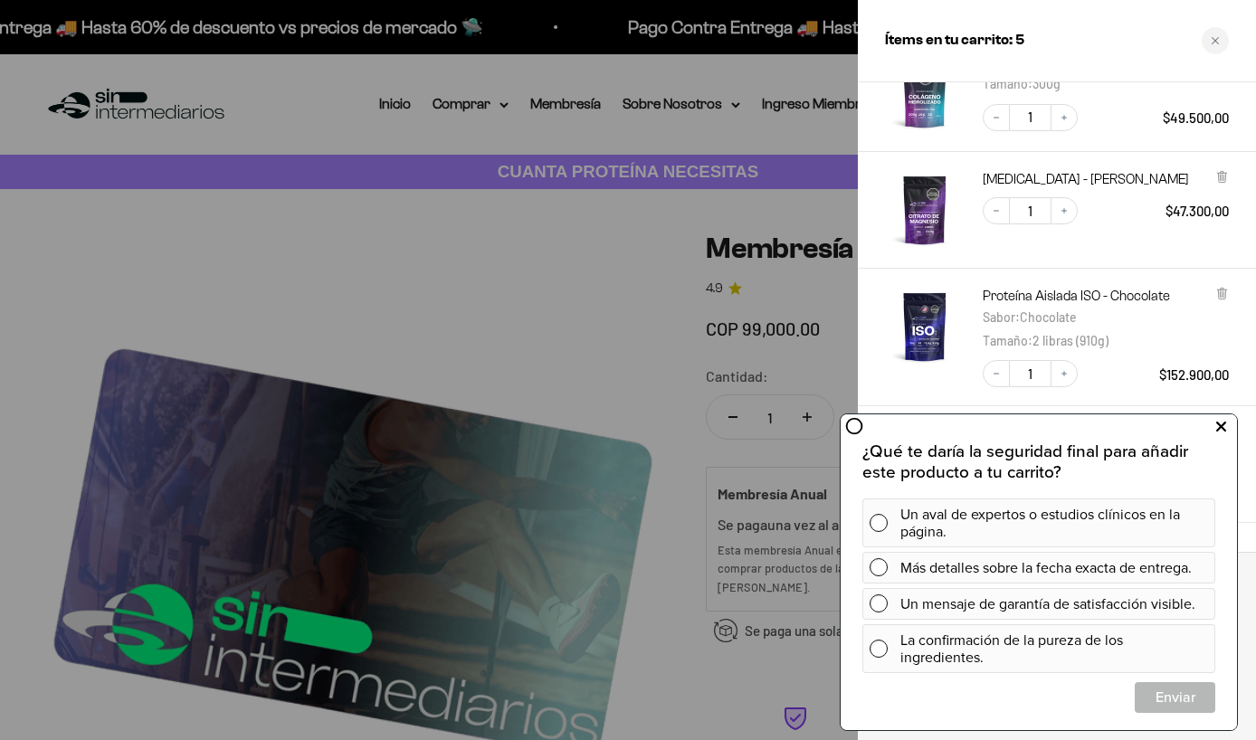
click at [1225, 428] on icon at bounding box center [1221, 427] width 10 height 24
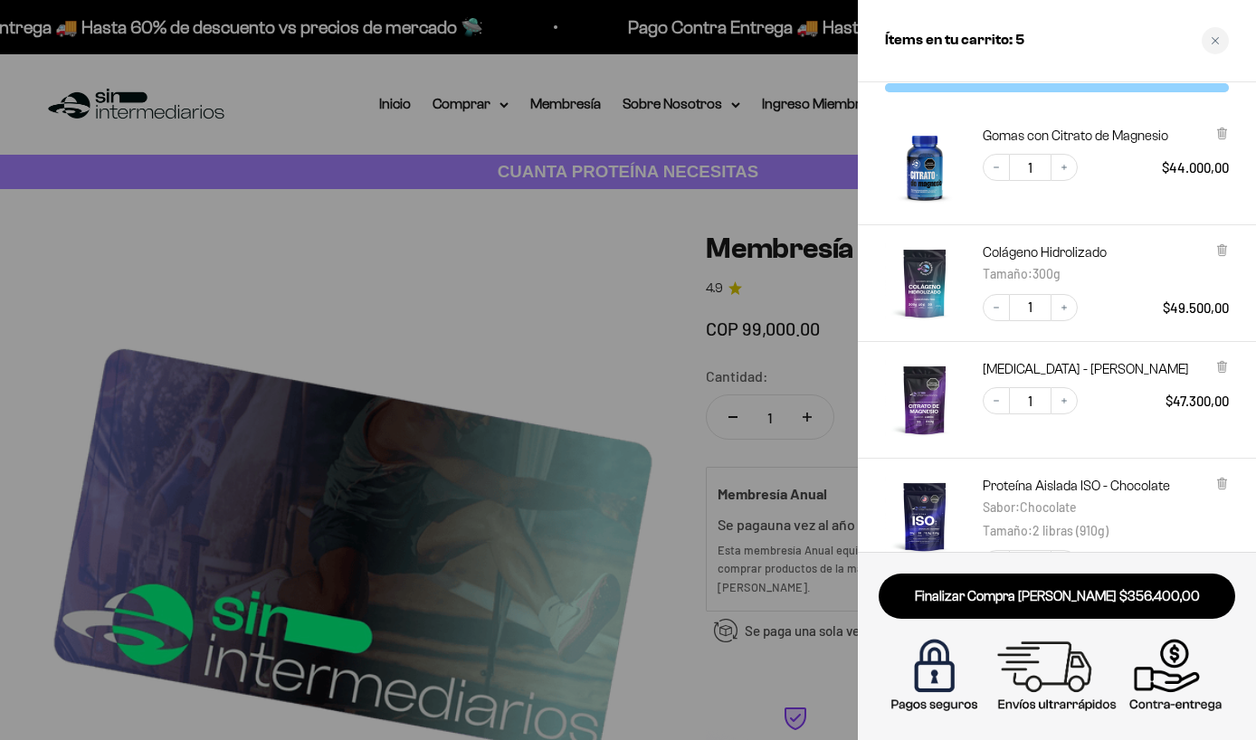
scroll to position [38, 0]
click at [1225, 367] on icon at bounding box center [1221, 368] width 7 height 9
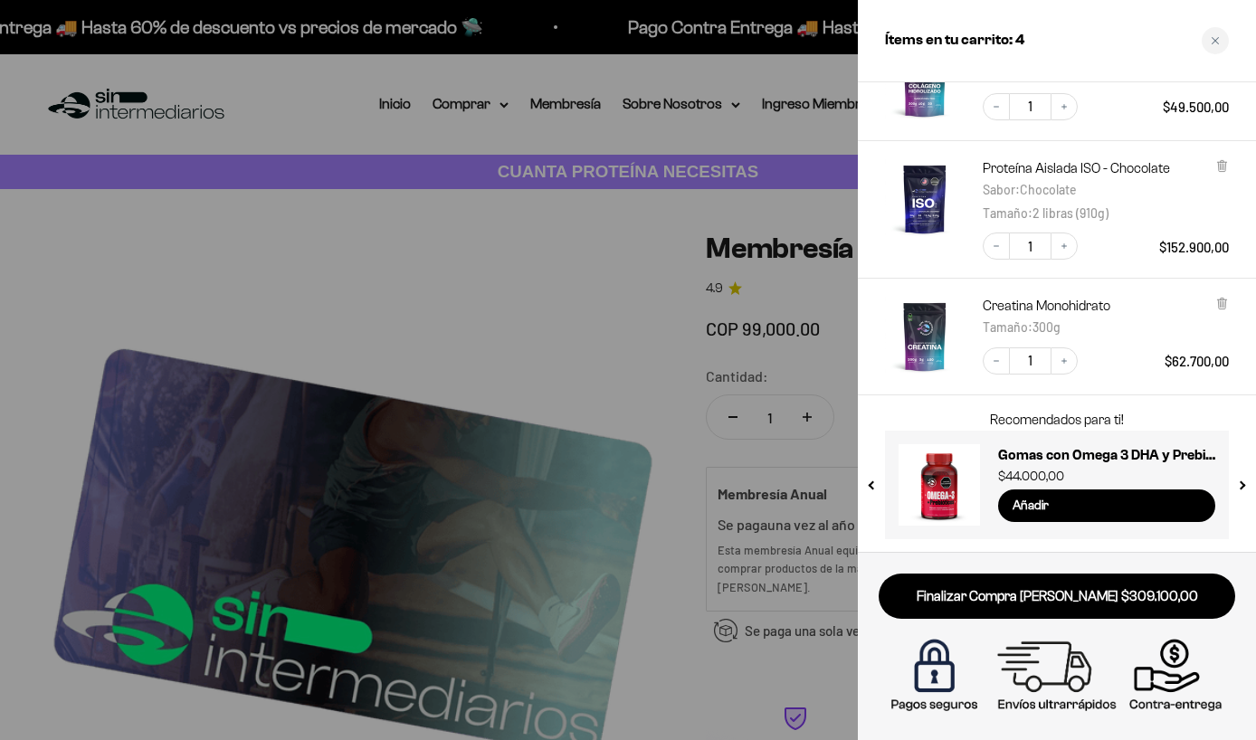
scroll to position [0, 0]
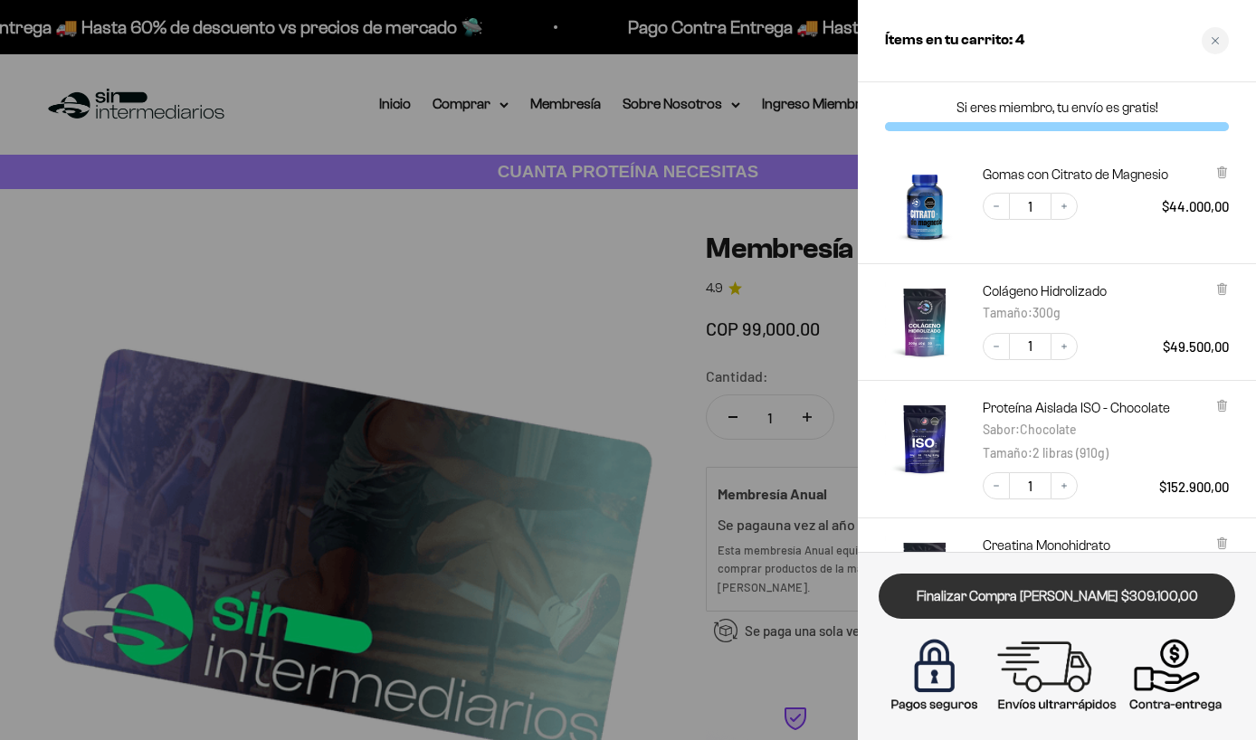
click at [1075, 596] on link "Finalizar Compra Segura $309.100,00" at bounding box center [1057, 597] width 357 height 46
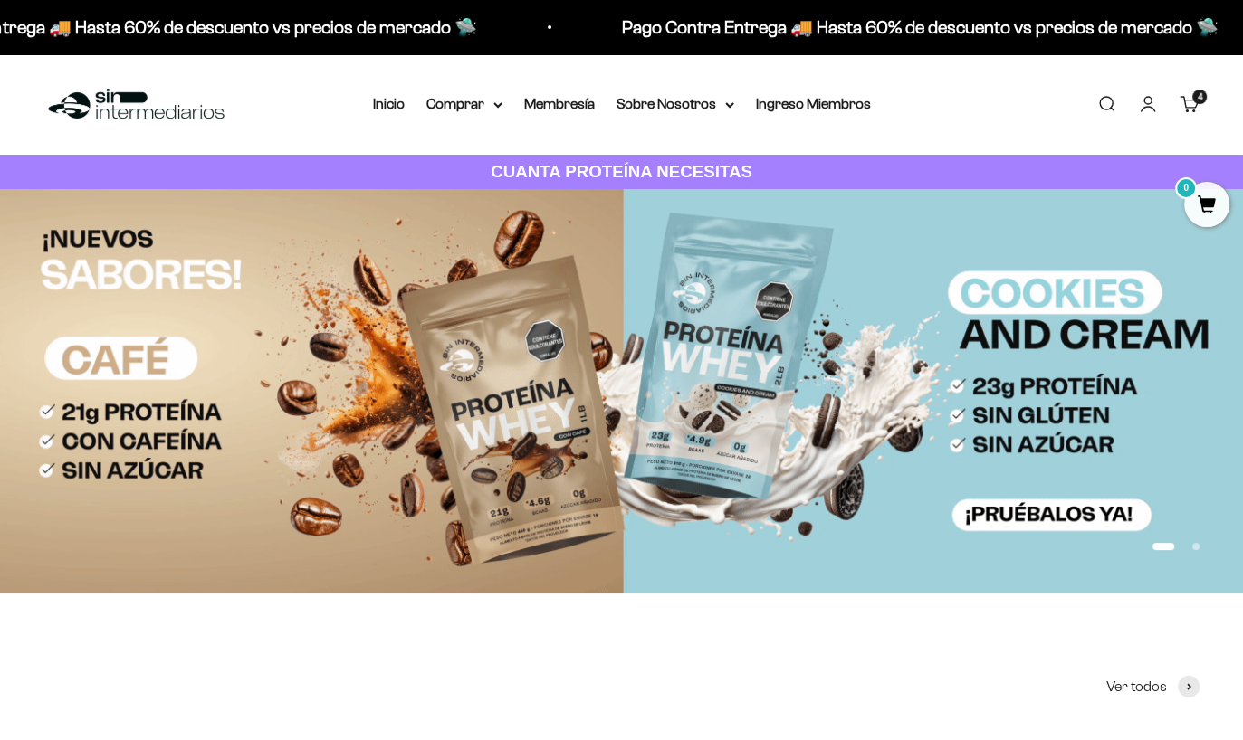
click at [1195, 99] on cart-count "4 artículos 4" at bounding box center [1199, 97] width 14 height 14
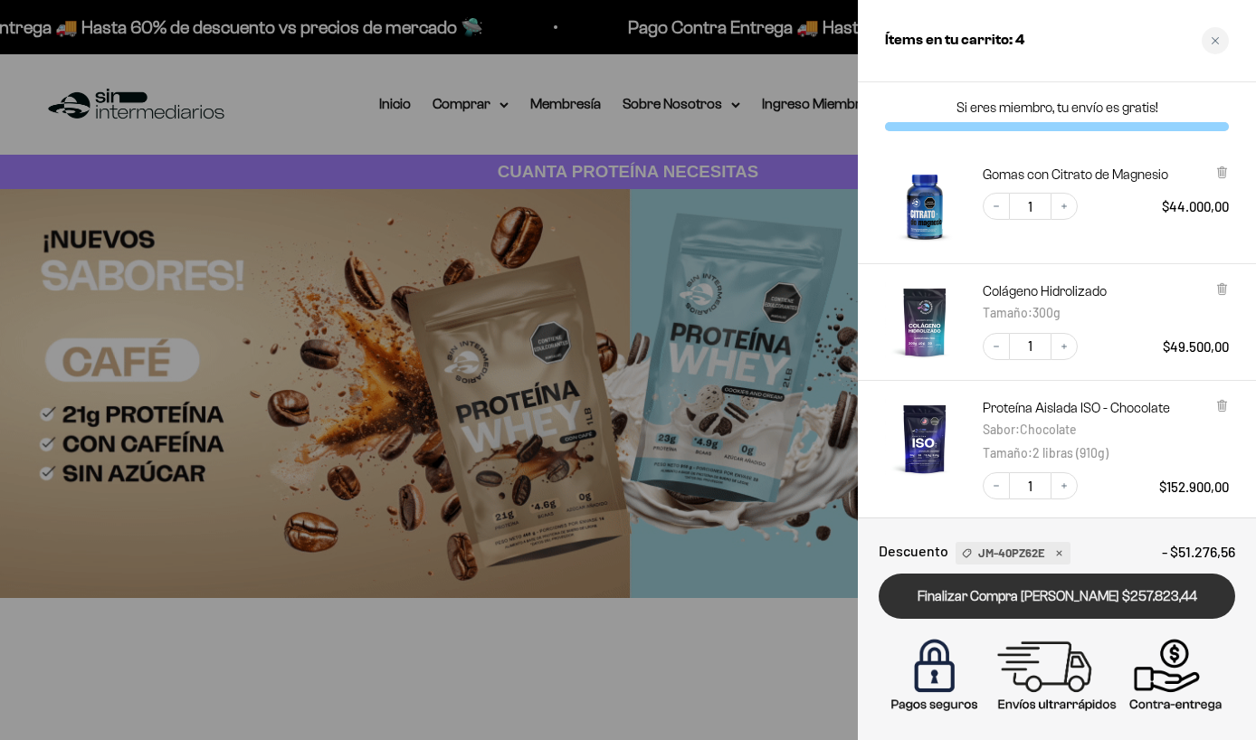
click at [1065, 602] on link "Finalizar Compra [PERSON_NAME] $257.823,44" at bounding box center [1057, 597] width 357 height 46
